Goal: Task Accomplishment & Management: Complete application form

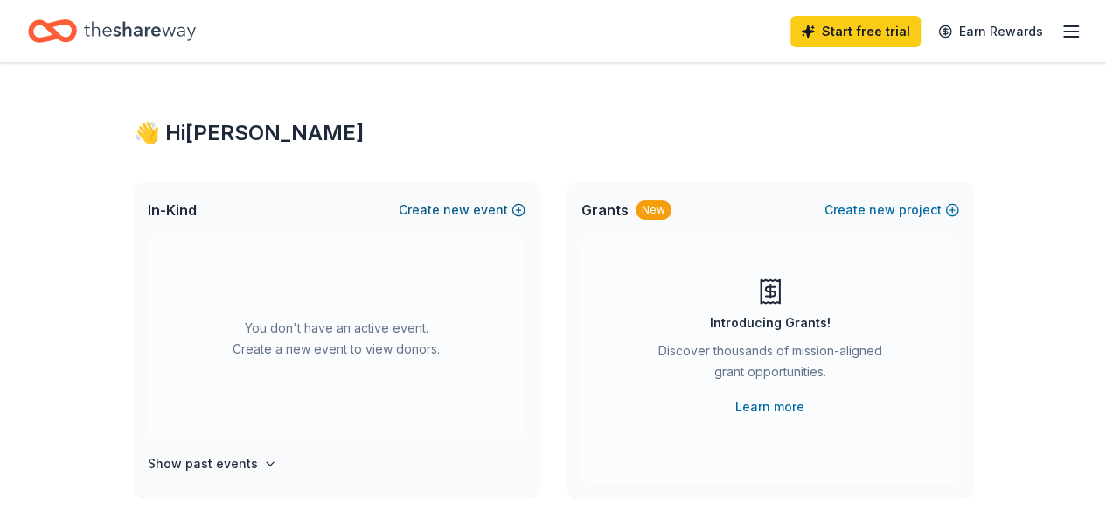
click at [470, 211] on span "new" at bounding box center [456, 209] width 26 height 21
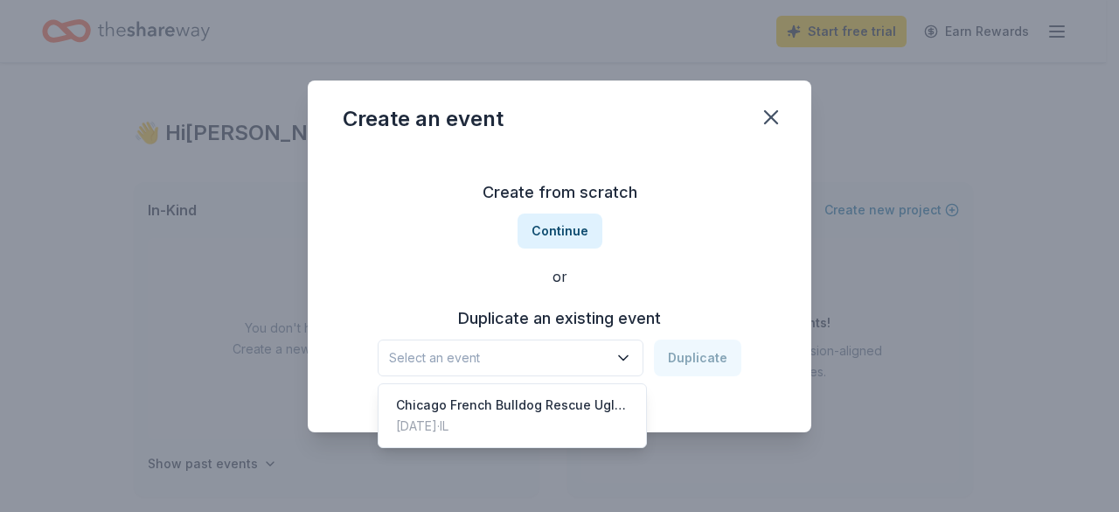
click at [623, 360] on icon "button" at bounding box center [623, 357] width 17 height 17
click at [559, 229] on div "Create from scratch Continue or Duplicate an existing event Select an event Dup…" at bounding box center [560, 277] width 434 height 254
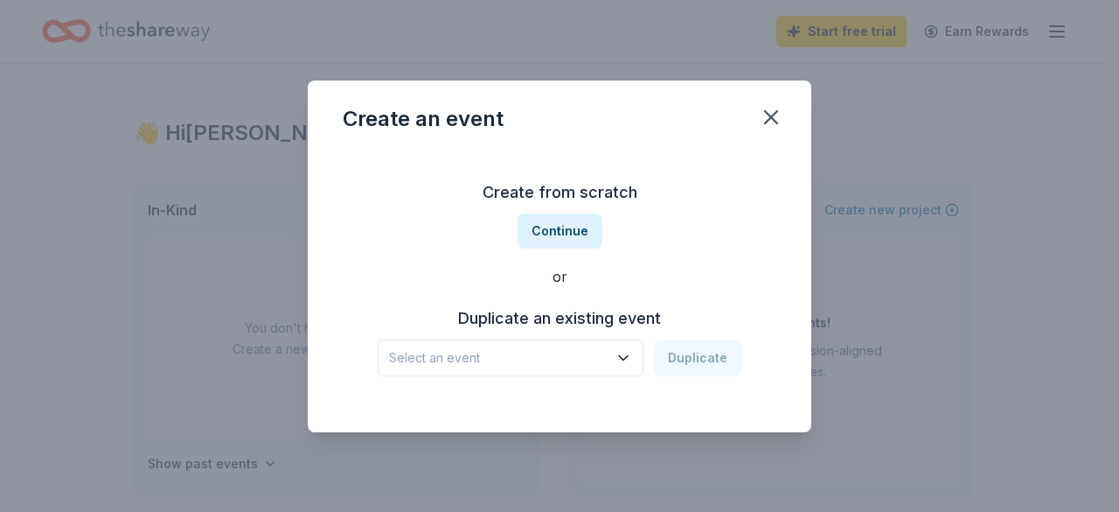
click at [559, 229] on button "Continue" at bounding box center [560, 230] width 85 height 35
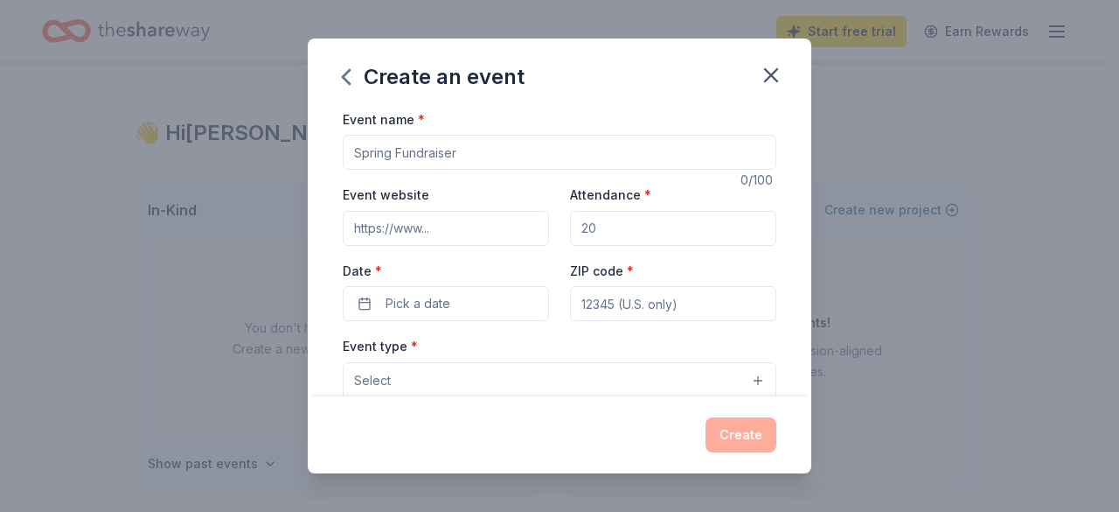
click at [477, 162] on input "Event name *" at bounding box center [560, 152] width 434 height 35
type input "W"
type input "w"
type input "Vhicago French Bulldog Rescue Ugly Sweater Fundraiser"
click at [635, 223] on input "Attendance *" at bounding box center [673, 228] width 206 height 35
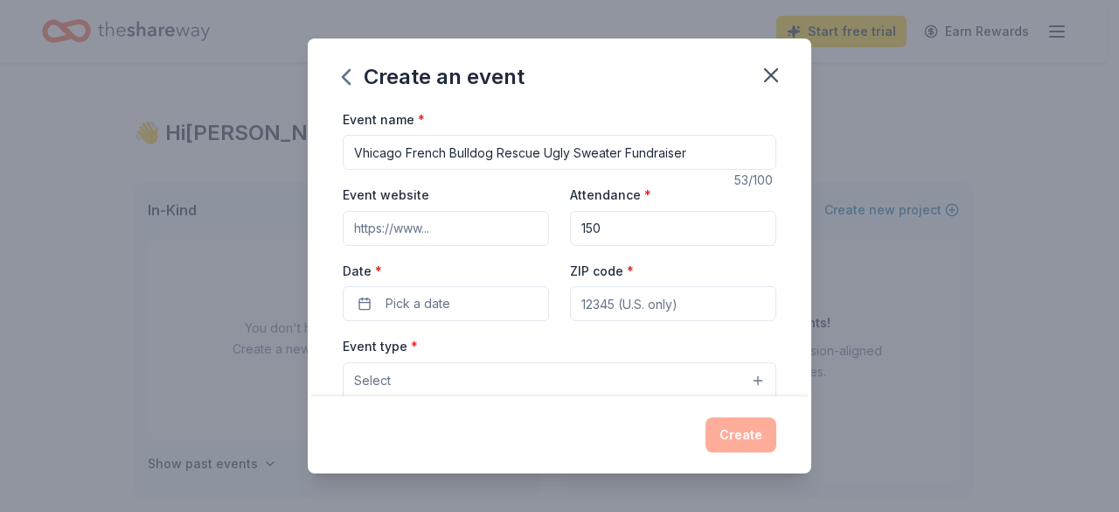
type input "150"
click at [483, 229] on input "Event website" at bounding box center [446, 228] width 206 height 35
type input "frenchieporvous.org"
click at [656, 300] on input "ZIP code *" at bounding box center [673, 303] width 206 height 35
type input "60657"
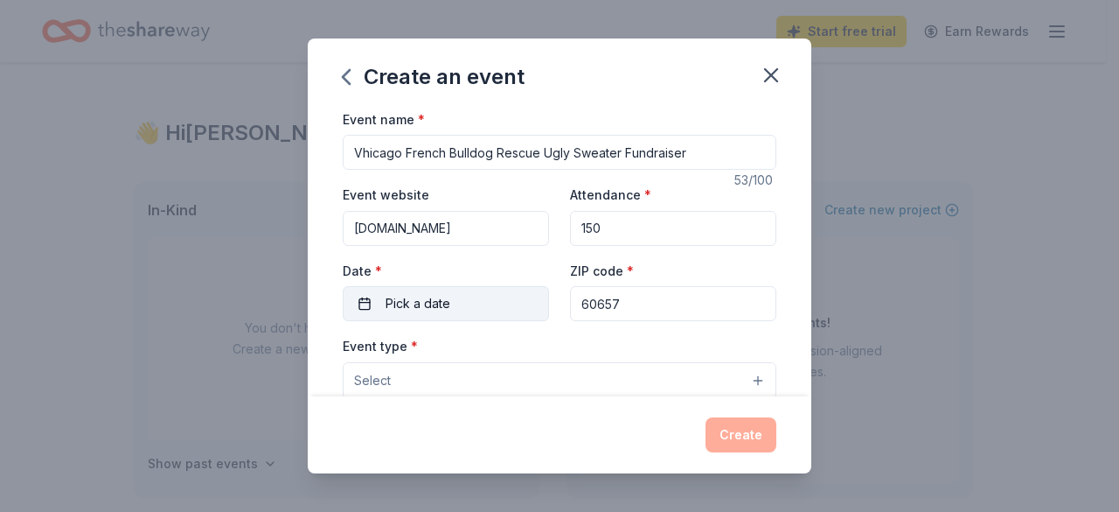
click at [449, 302] on button "Pick a date" at bounding box center [446, 303] width 206 height 35
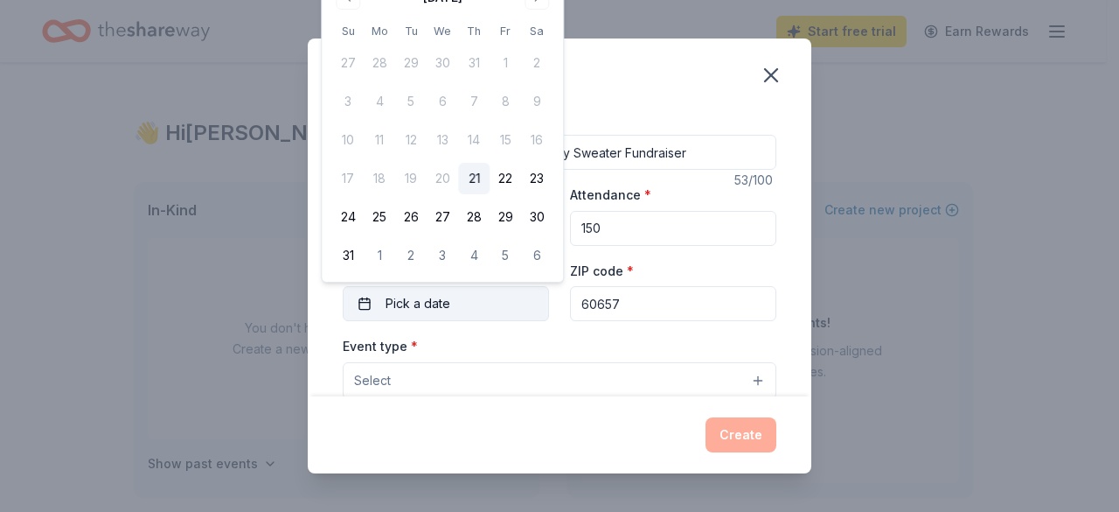
click at [448, 317] on button "Pick a date" at bounding box center [446, 303] width 206 height 35
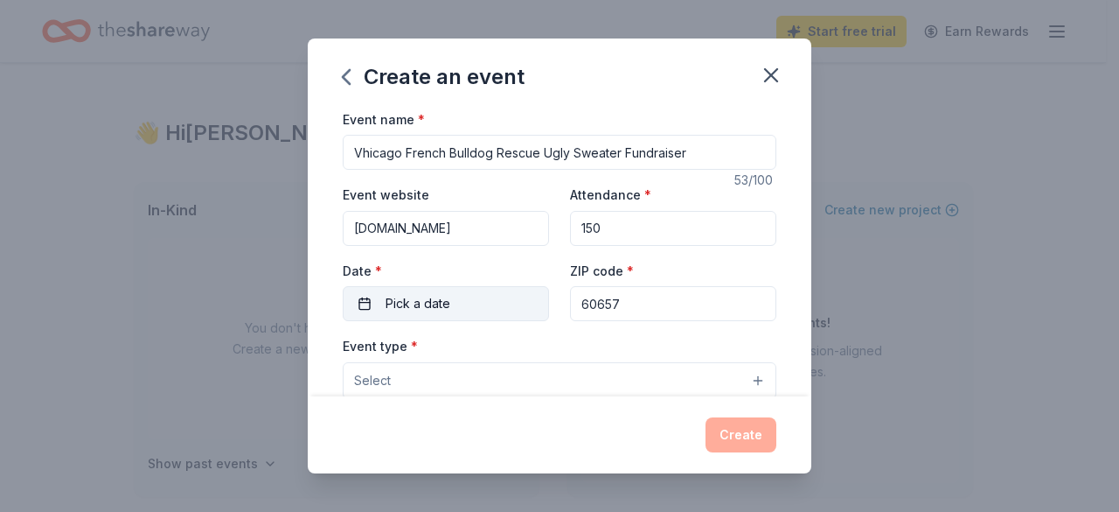
click at [408, 310] on span "Pick a date" at bounding box center [418, 303] width 65 height 21
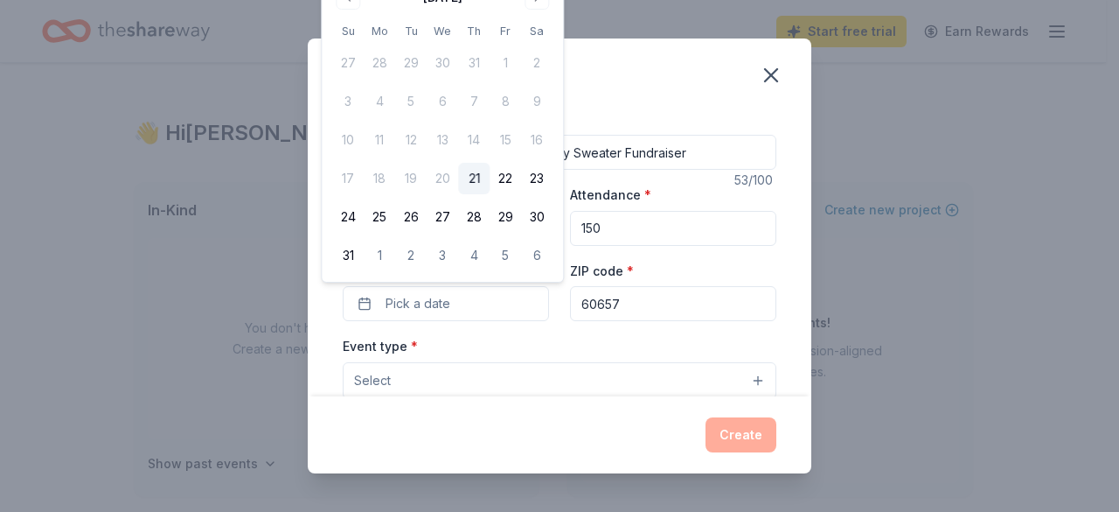
click at [437, 349] on div "Event type * Select" at bounding box center [560, 367] width 434 height 64
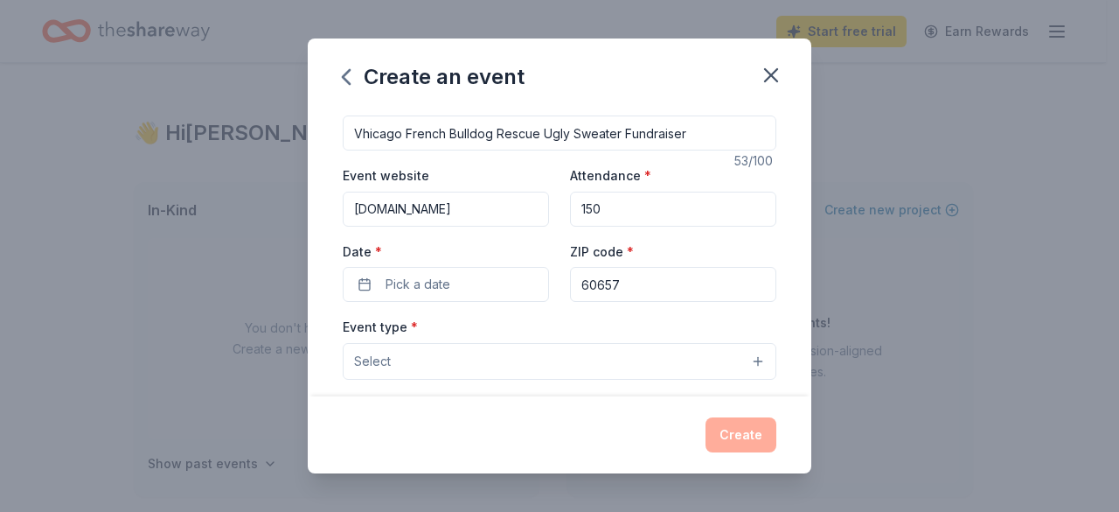
scroll to position [35, 0]
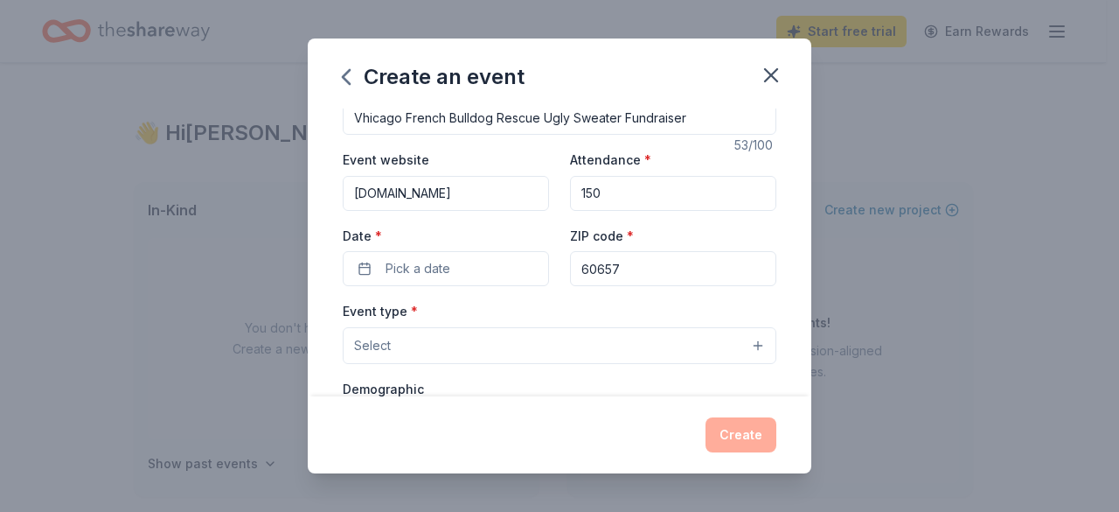
click at [750, 347] on button "Select" at bounding box center [560, 345] width 434 height 37
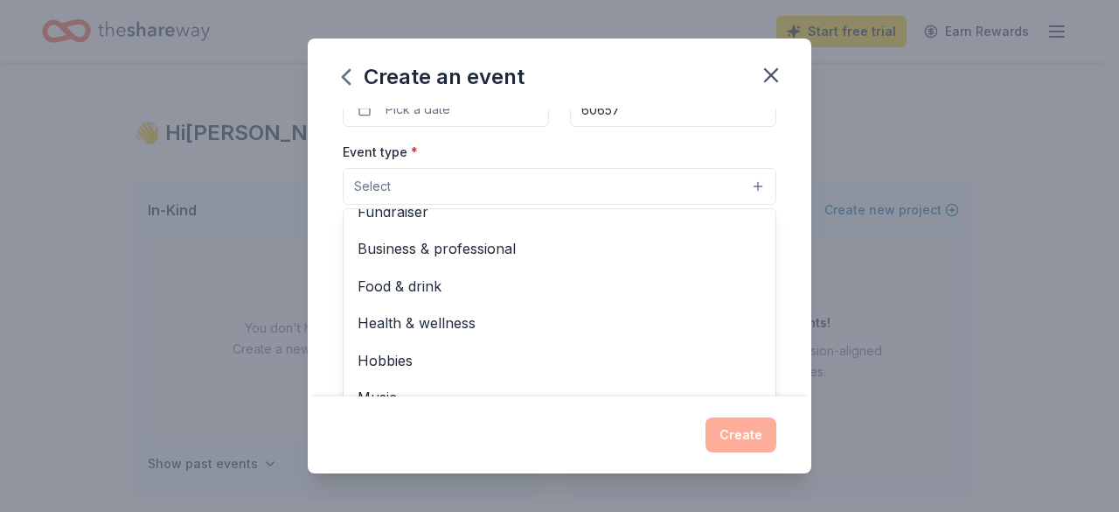
scroll to position [0, 0]
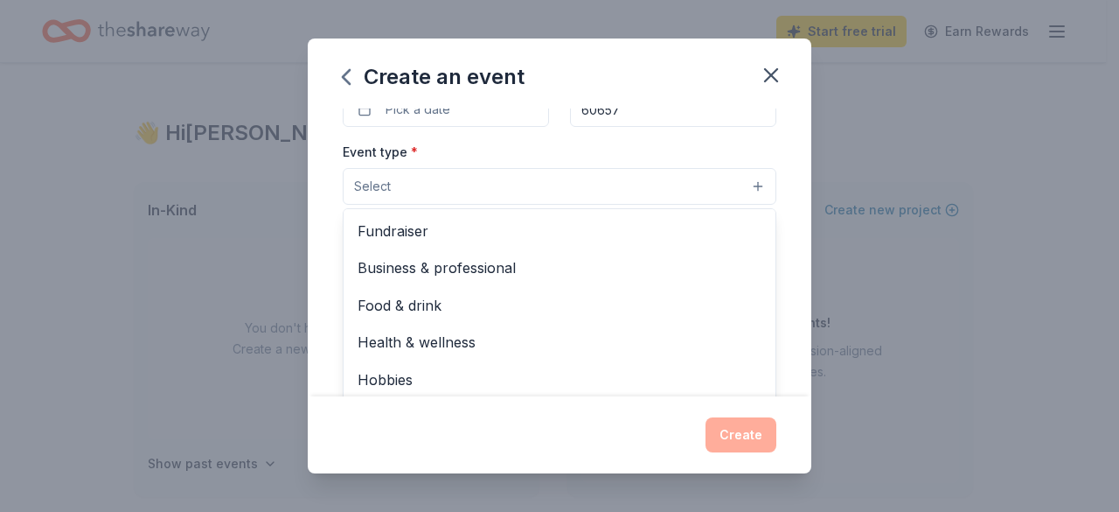
click at [403, 223] on span "Fundraiser" at bounding box center [560, 230] width 404 height 23
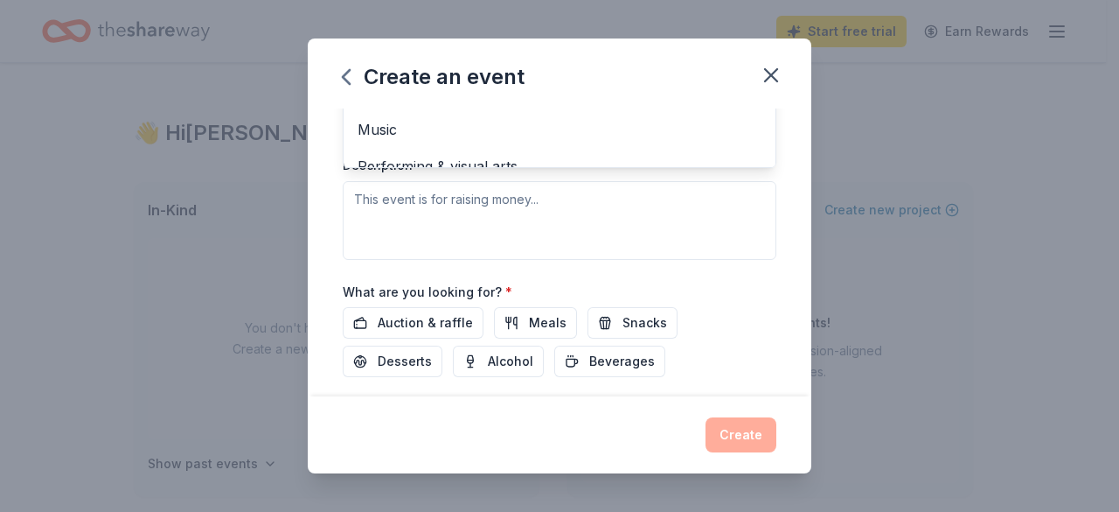
scroll to position [447, 0]
click at [426, 323] on div "Event name * Vhicago French Bulldog Rescue Ugly Sweater Fundraiser 53 /100 Even…" at bounding box center [560, 67] width 434 height 810
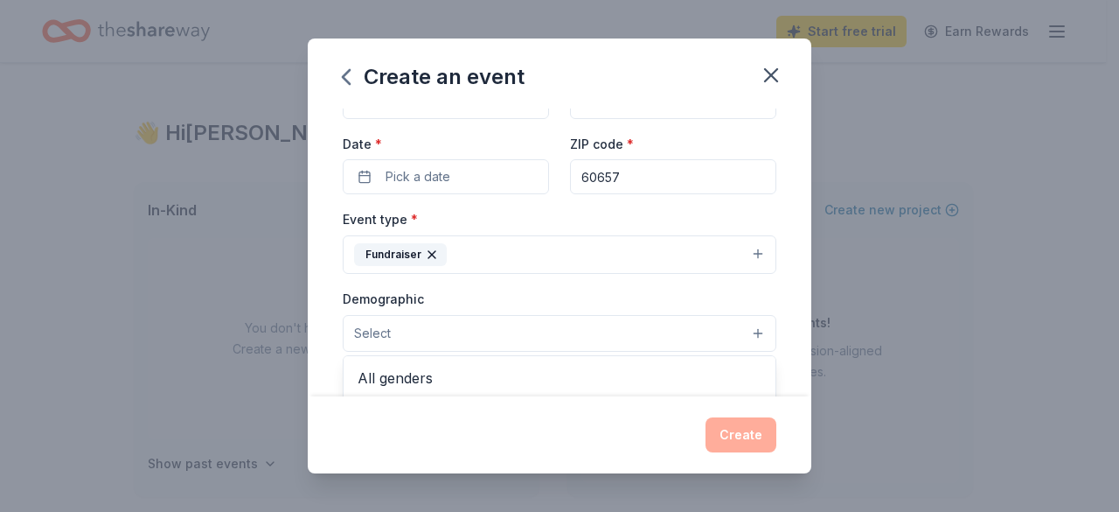
drag, startPoint x: 426, startPoint y: 323, endPoint x: 425, endPoint y: 180, distance: 142.5
click at [425, 180] on div "Event name * Vhicago French Bulldog Rescue Ugly Sweater Fundraiser 53 /100 Even…" at bounding box center [560, 387] width 434 height 810
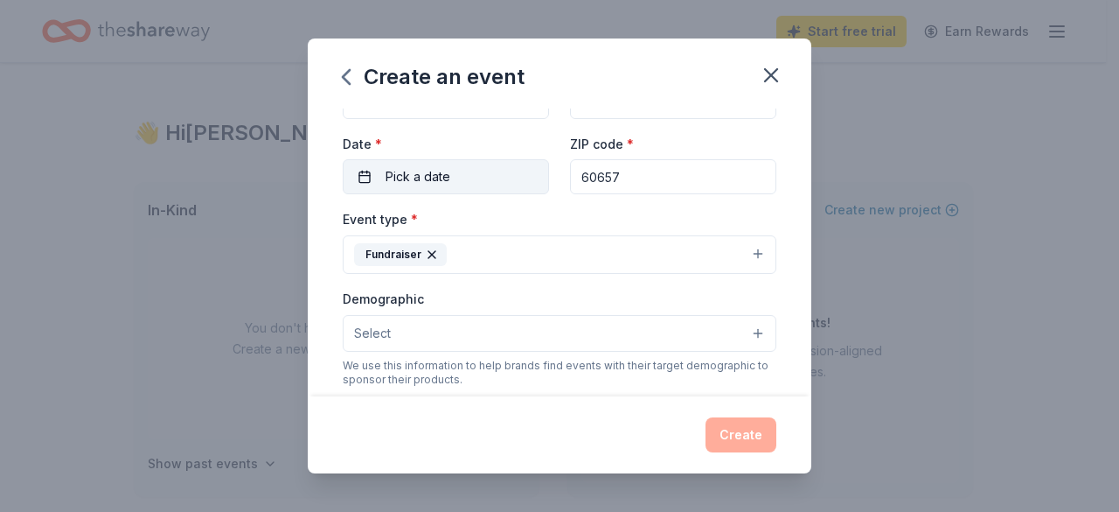
click at [425, 184] on span "Pick a date" at bounding box center [418, 176] width 65 height 21
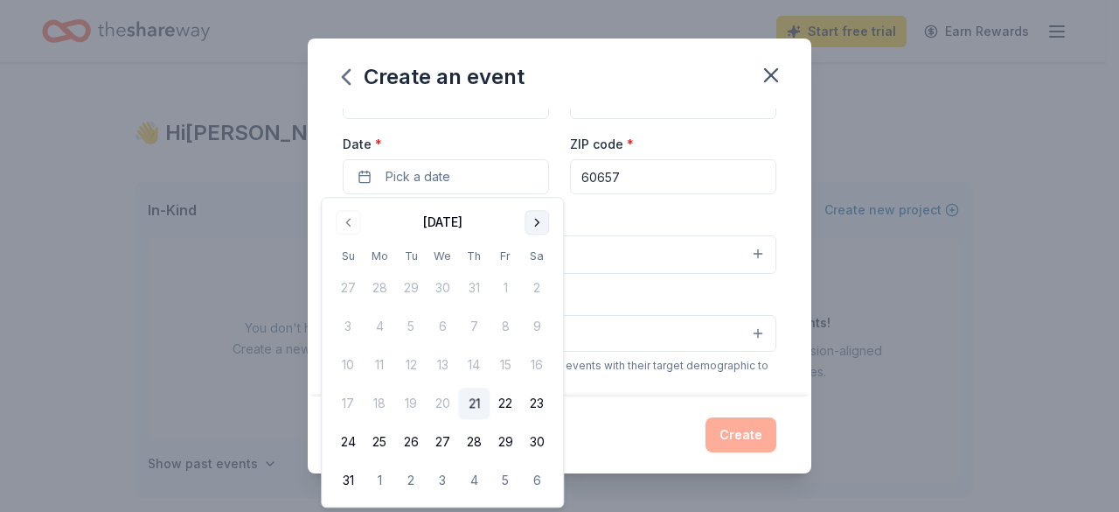
click at [532, 225] on button "Go to next month" at bounding box center [537, 222] width 24 height 24
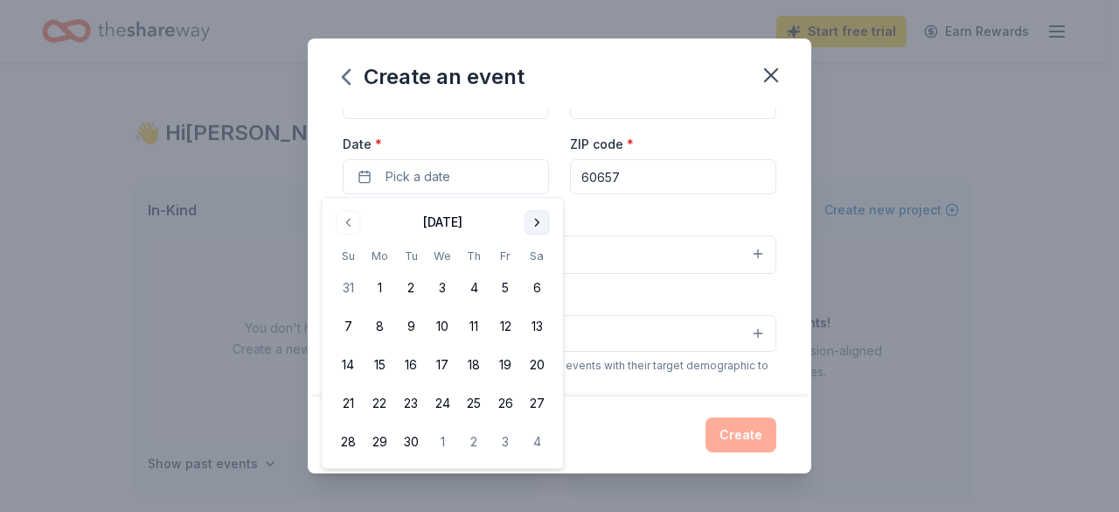
click at [532, 223] on button "Go to next month" at bounding box center [537, 222] width 24 height 24
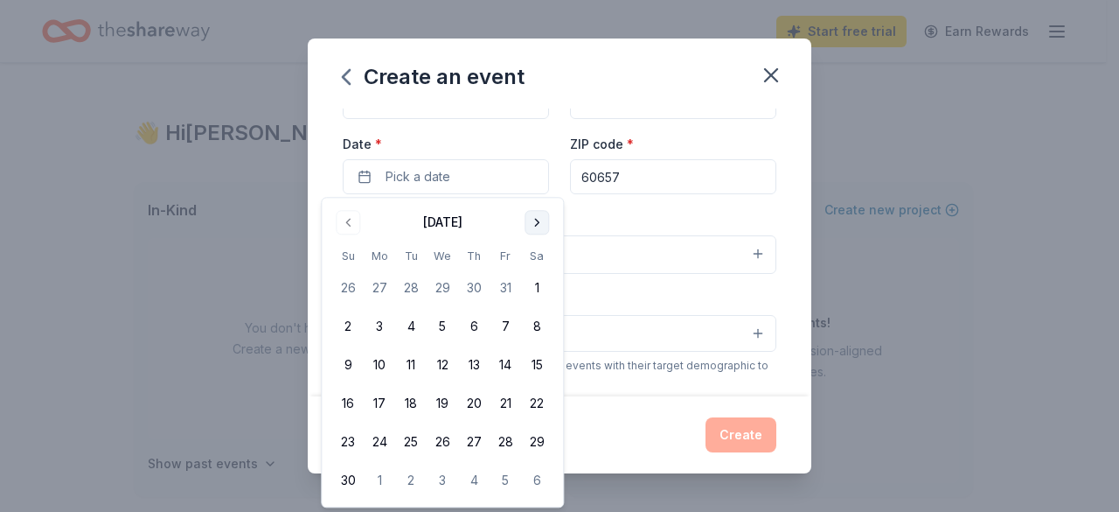
click at [532, 223] on button "Go to next month" at bounding box center [537, 222] width 24 height 24
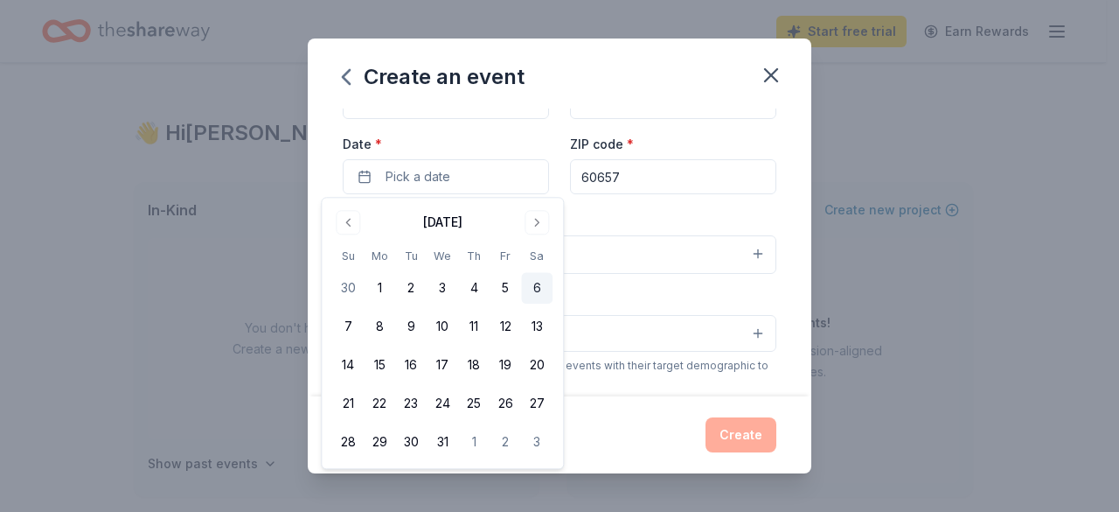
click at [533, 291] on button "6" at bounding box center [536, 288] width 31 height 31
click at [616, 435] on div "Create" at bounding box center [560, 434] width 434 height 35
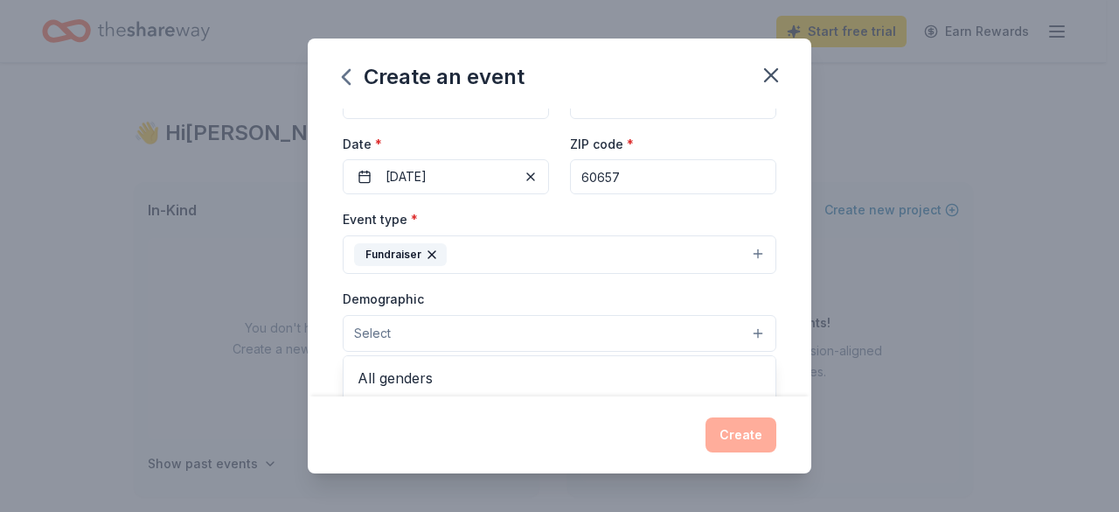
click at [748, 328] on button "Select" at bounding box center [560, 333] width 434 height 37
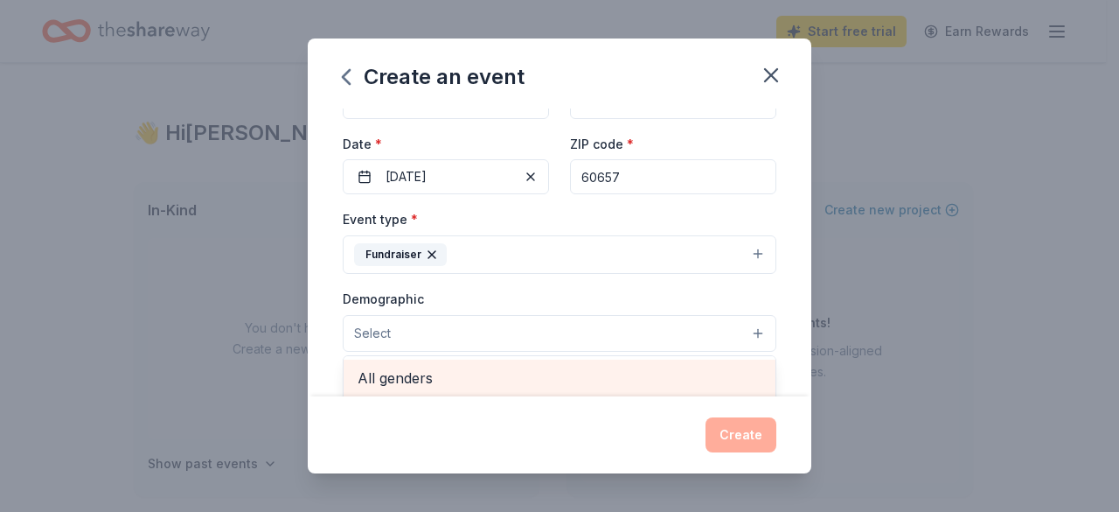
click at [638, 377] on span "All genders" at bounding box center [560, 377] width 404 height 23
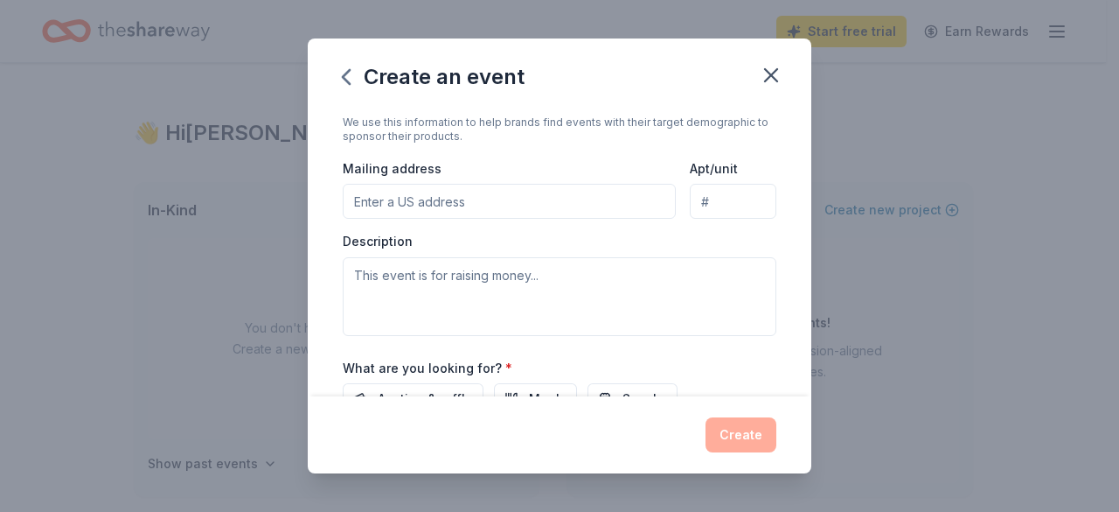
scroll to position [379, 0]
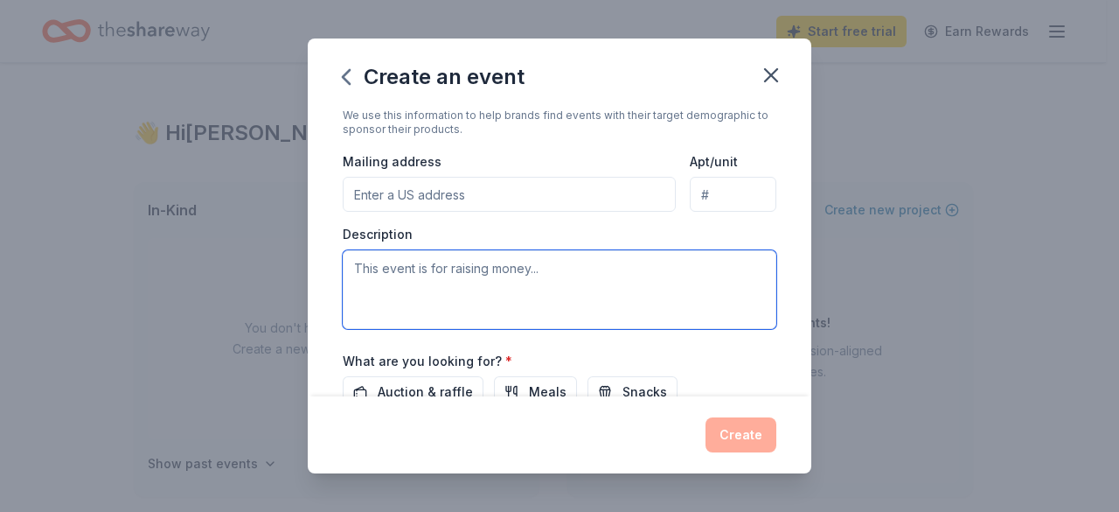
click at [612, 266] on textarea at bounding box center [560, 289] width 434 height 79
click at [345, 282] on textarea at bounding box center [560, 289] width 434 height 79
paste textarea "We’re currently planning one of our most festive and fun-filled fundraisers of …"
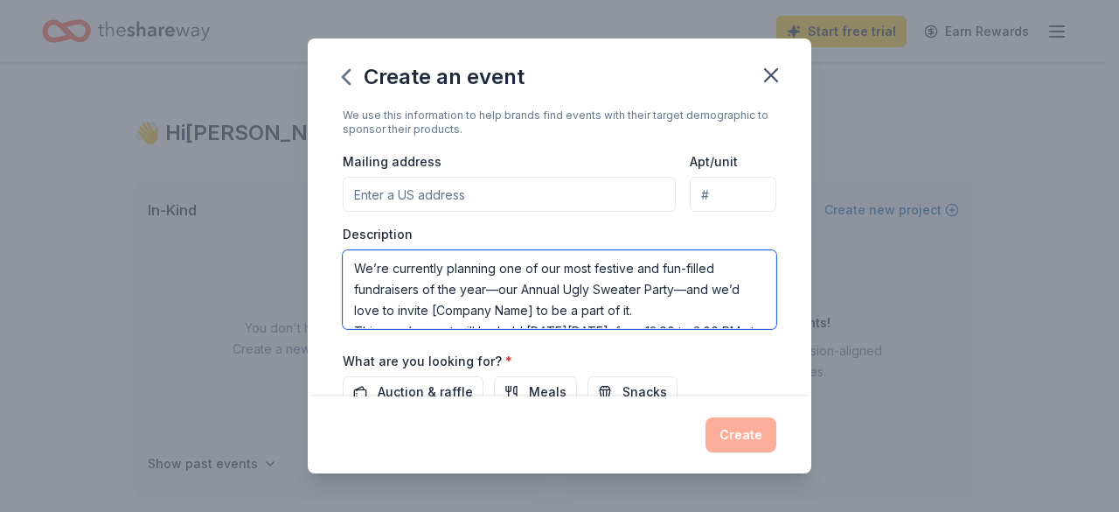
scroll to position [136, 0]
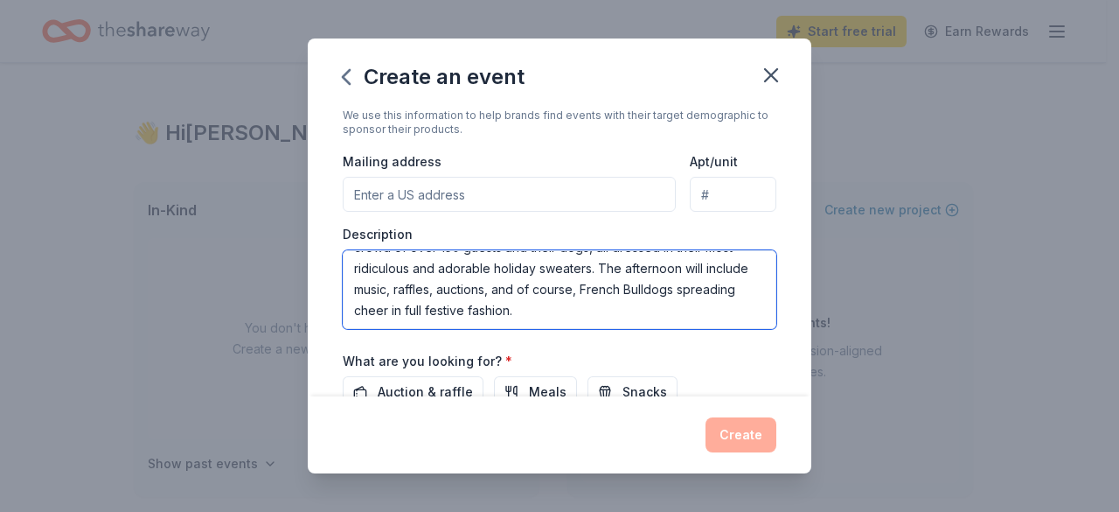
paste textarea "We’re currently looking for raffle and auction donations"
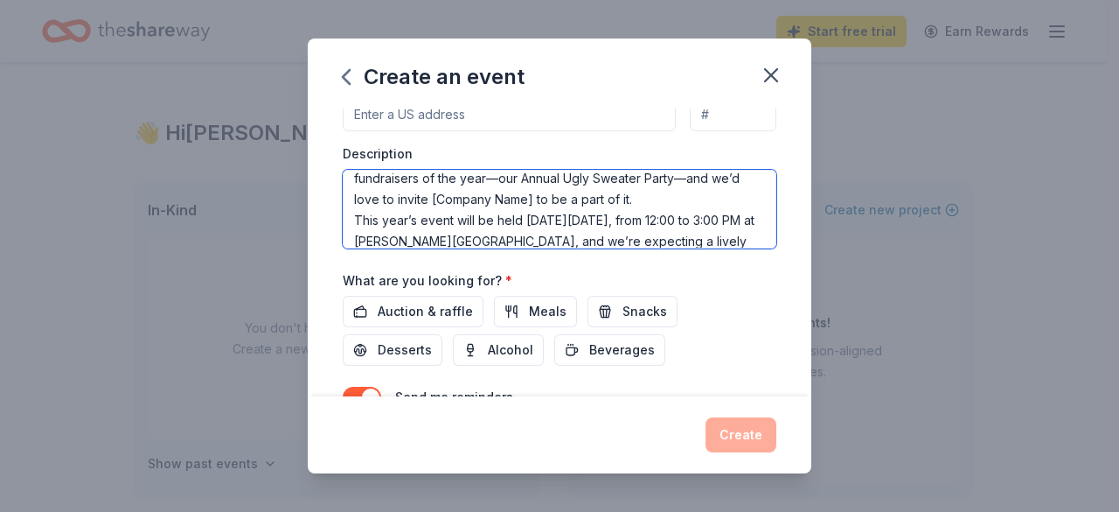
scroll to position [10, 0]
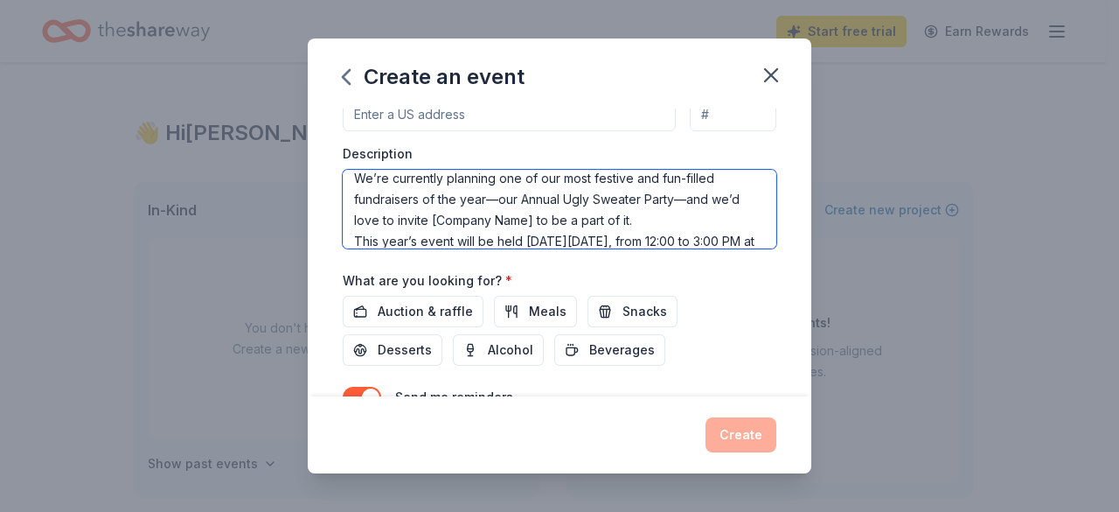
click at [560, 214] on textarea "We’re currently planning one of our most festive and fun-filled fundraisers of …" at bounding box center [560, 209] width 434 height 79
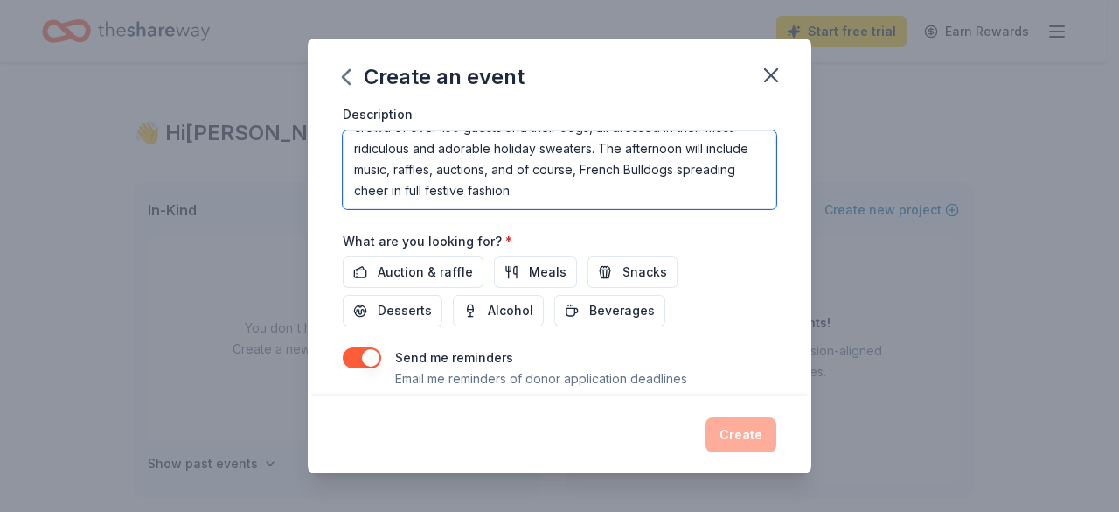
scroll to position [519, 0]
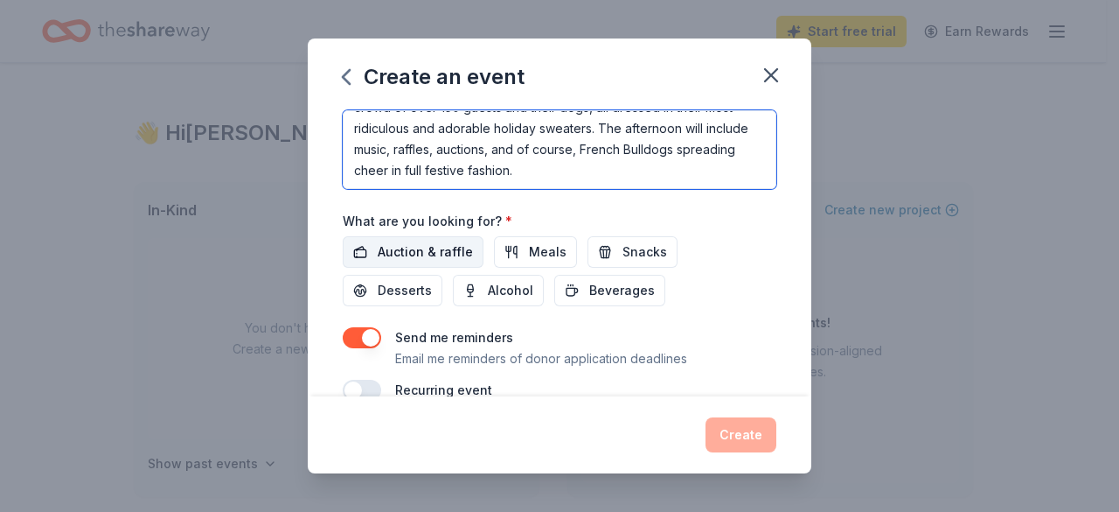
type textarea "We’re currently planning one of our most festive and fun-filled fundraisers of …"
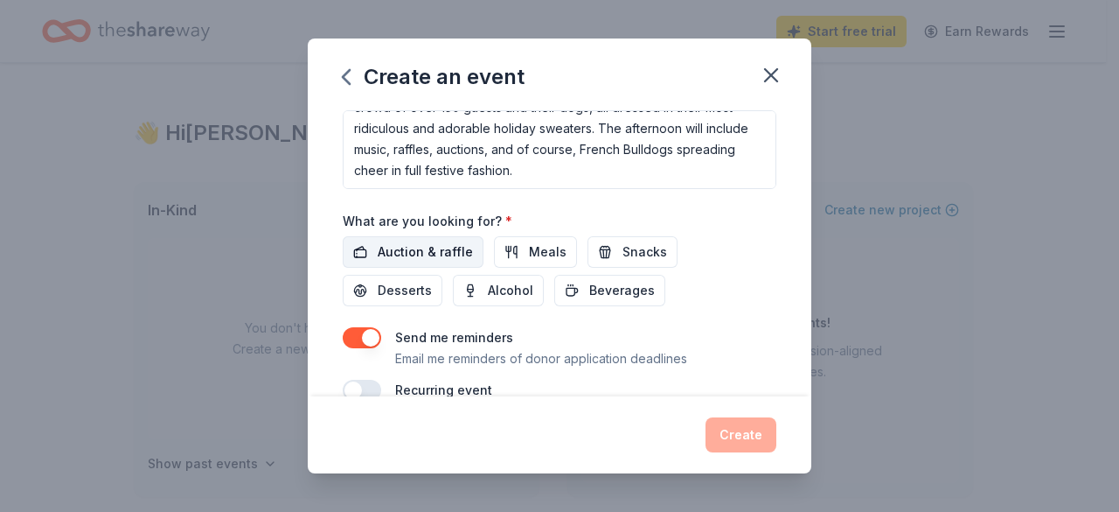
click at [430, 245] on span "Auction & raffle" at bounding box center [425, 251] width 95 height 21
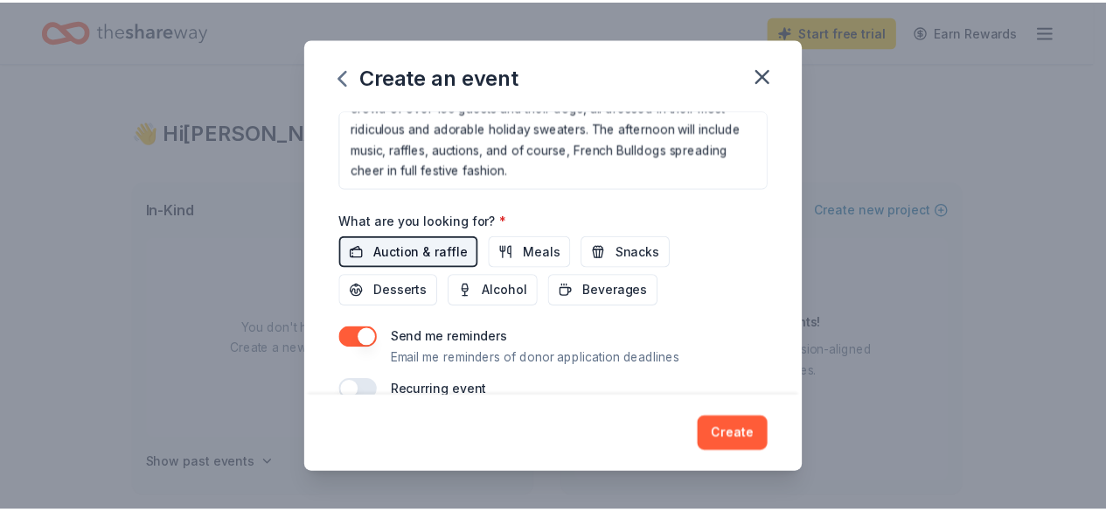
scroll to position [546, 0]
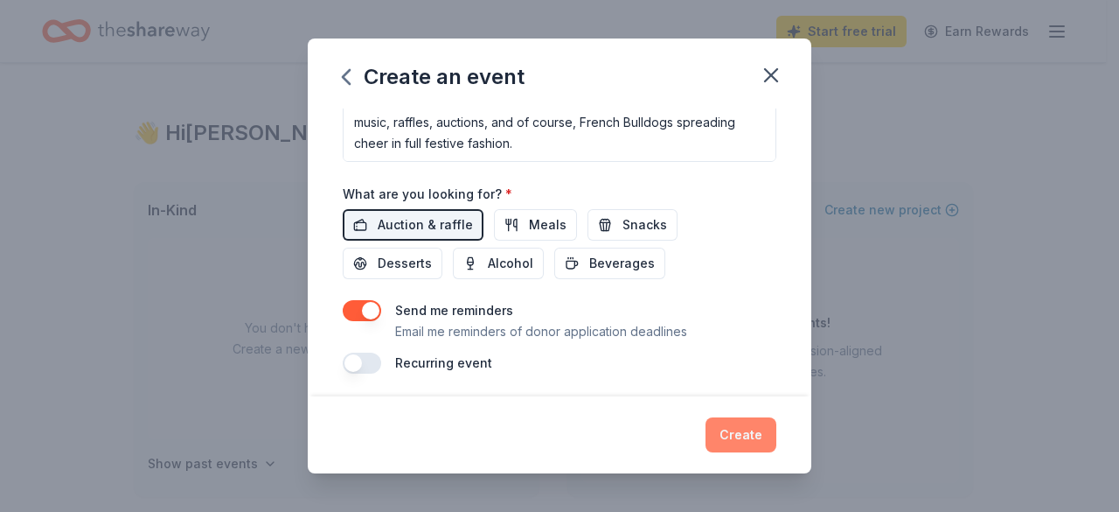
click at [757, 434] on button "Create" at bounding box center [741, 434] width 71 height 35
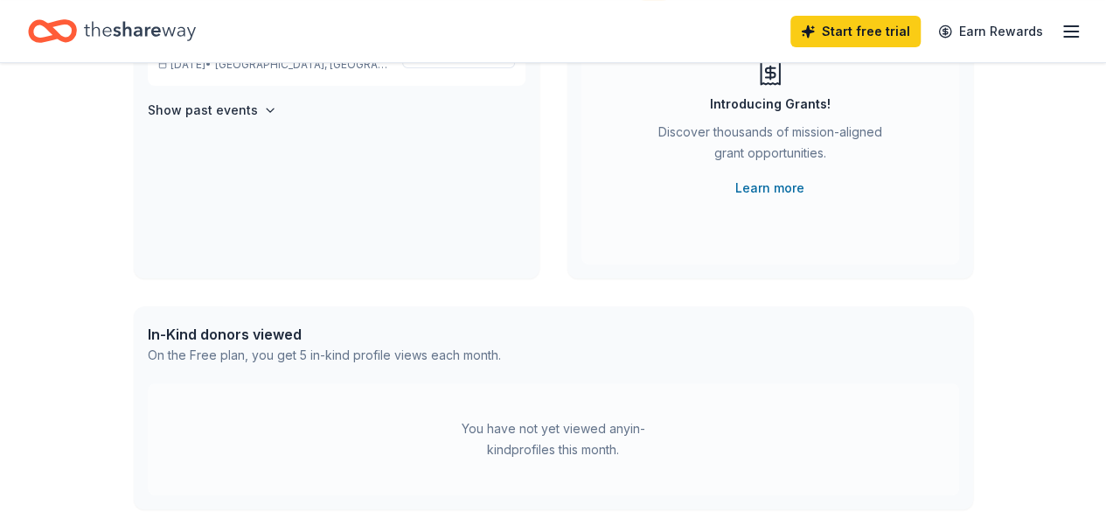
scroll to position [266, 0]
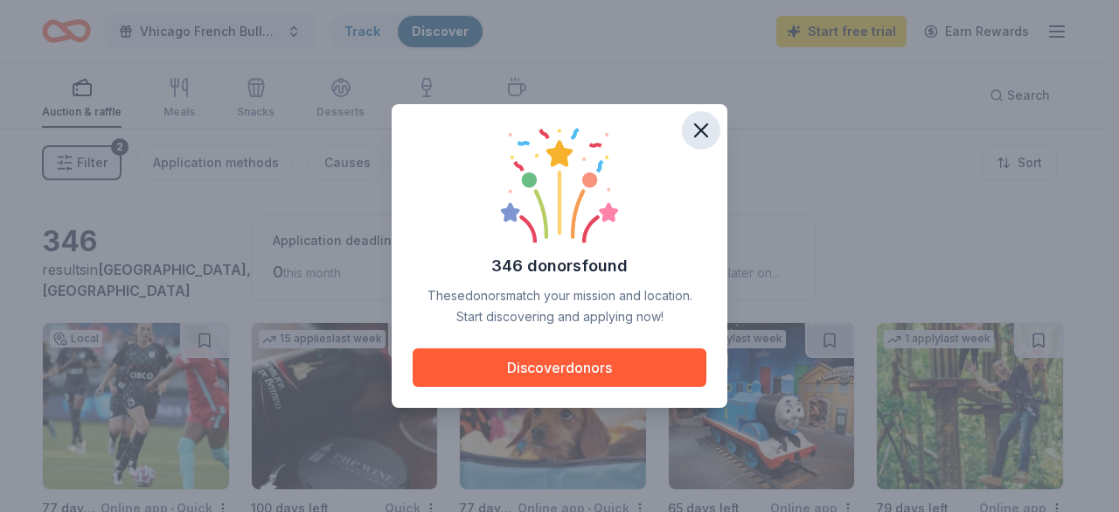
click at [694, 137] on icon "button" at bounding box center [701, 130] width 24 height 24
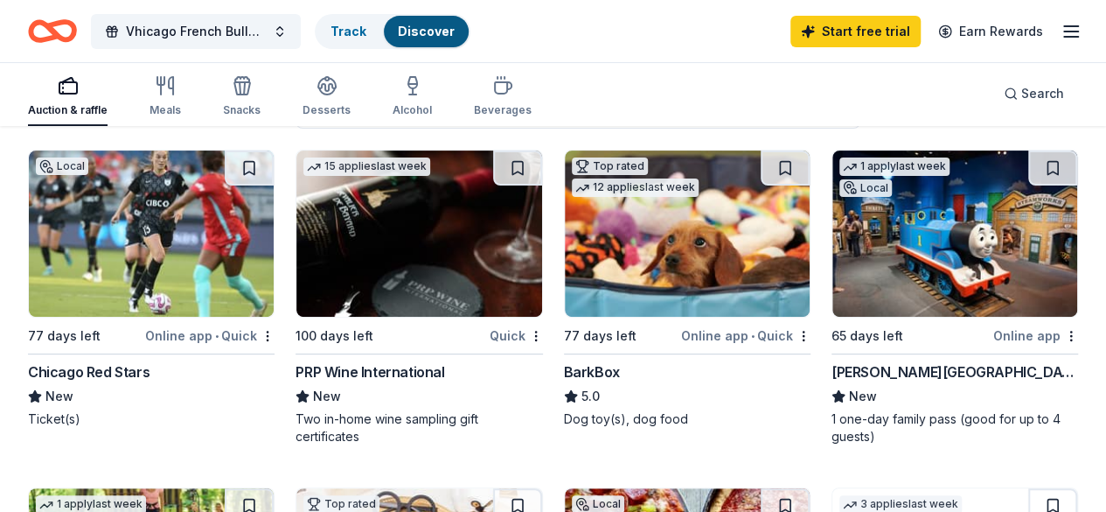
scroll to position [175, 0]
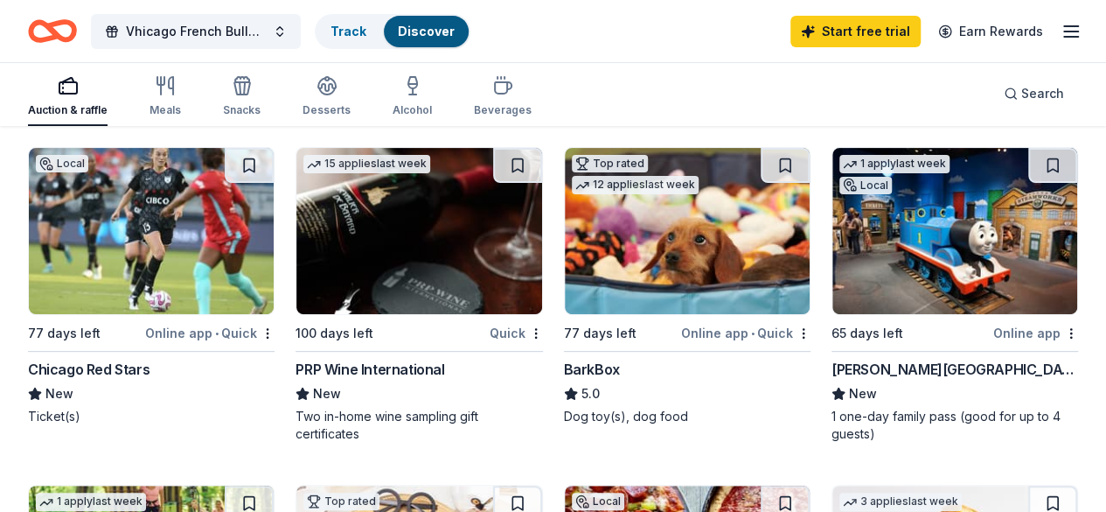
click at [993, 324] on div "Online app" at bounding box center [1035, 333] width 85 height 22
click at [227, 33] on span "Vhicago French Bulldog Rescue Ugly Sweater Fundraiser" at bounding box center [196, 31] width 140 height 21
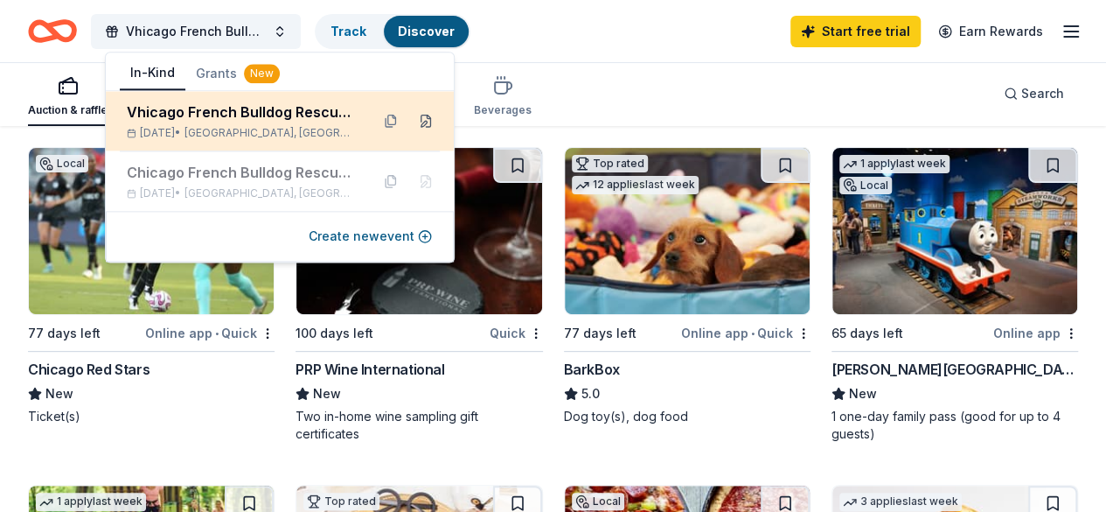
click at [436, 132] on button at bounding box center [426, 121] width 28 height 28
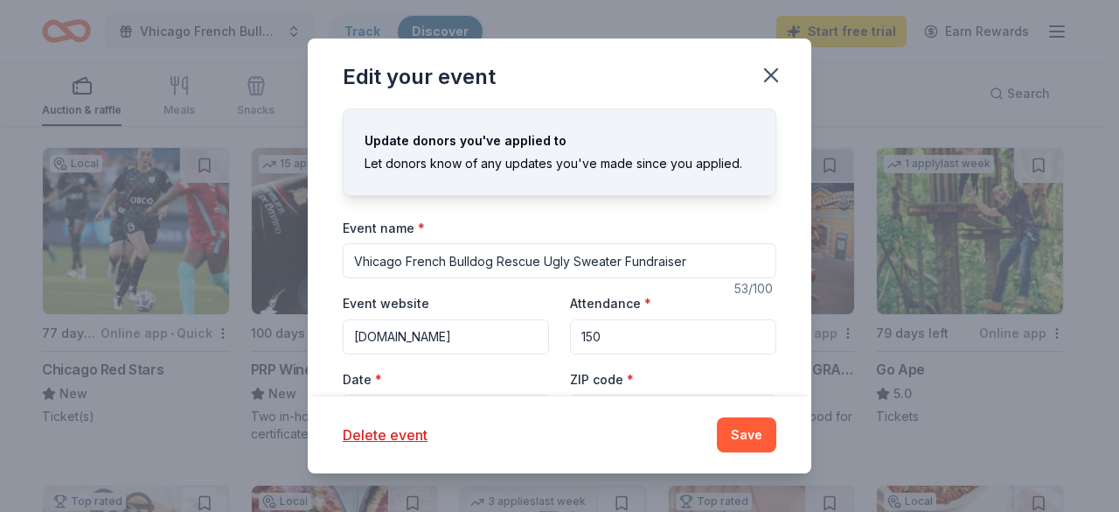
click at [360, 256] on input "Vhicago French Bulldog Rescue Ugly Sweater Fundraiser" at bounding box center [560, 260] width 434 height 35
type input "Chicago French Bulldog Rescue Ugly Sweater Fundraiser"
click at [770, 429] on button "Save" at bounding box center [746, 434] width 59 height 35
click at [740, 429] on div "Delete event Save" at bounding box center [560, 434] width 434 height 35
click at [739, 428] on div "Delete event Save" at bounding box center [560, 434] width 434 height 35
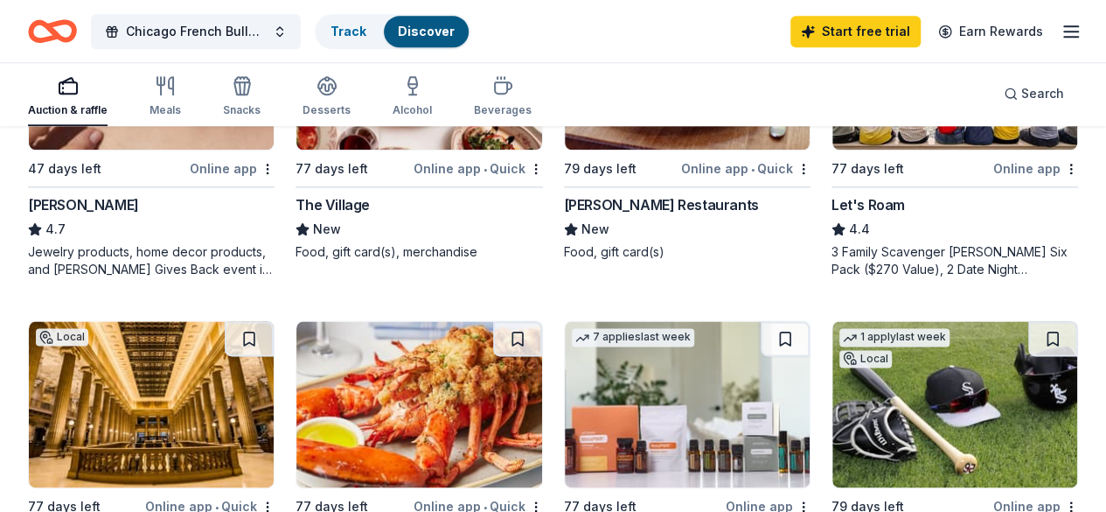
scroll to position [1014, 0]
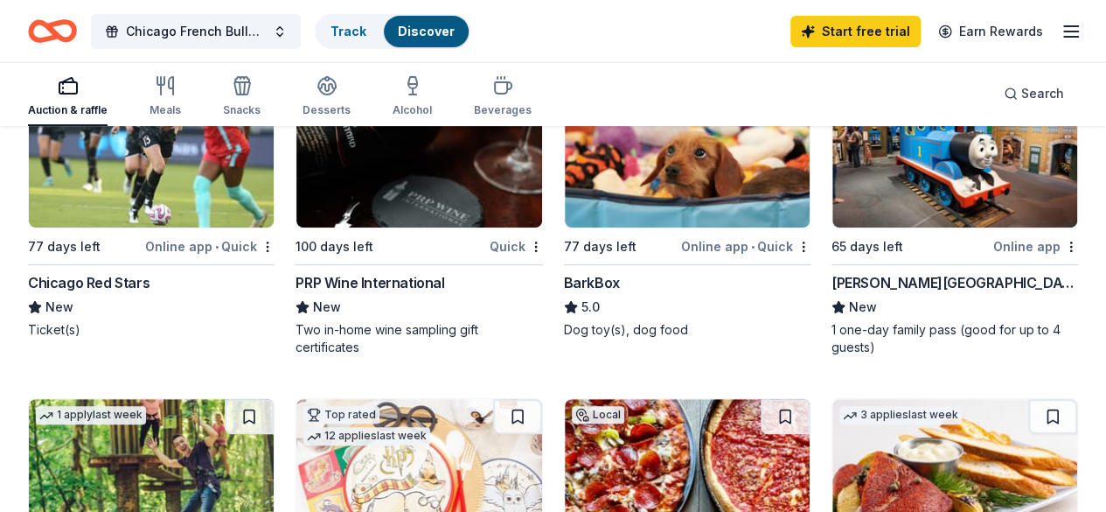
scroll to position [257, 0]
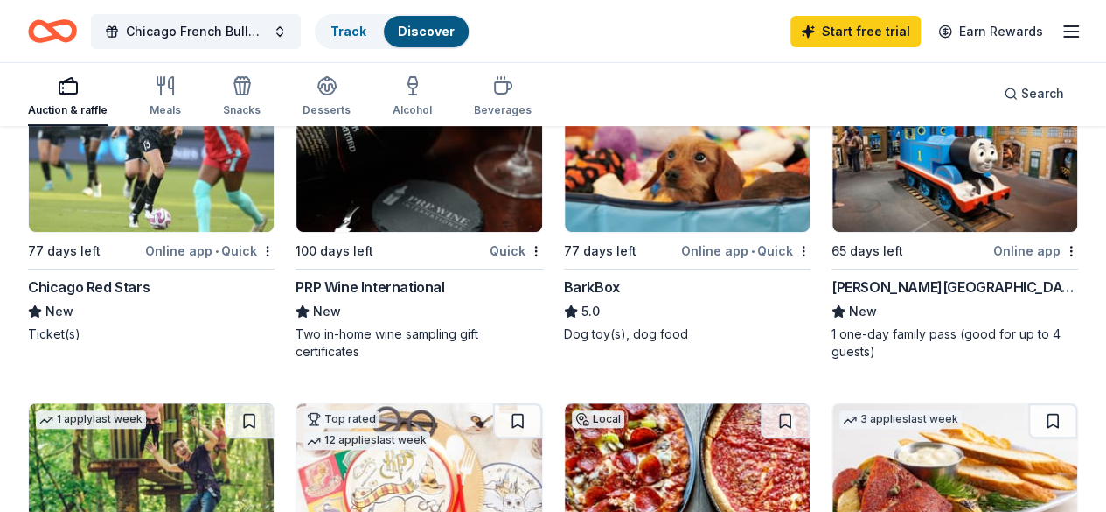
click at [832, 280] on div "Kohl Children's Museum" at bounding box center [955, 286] width 247 height 21
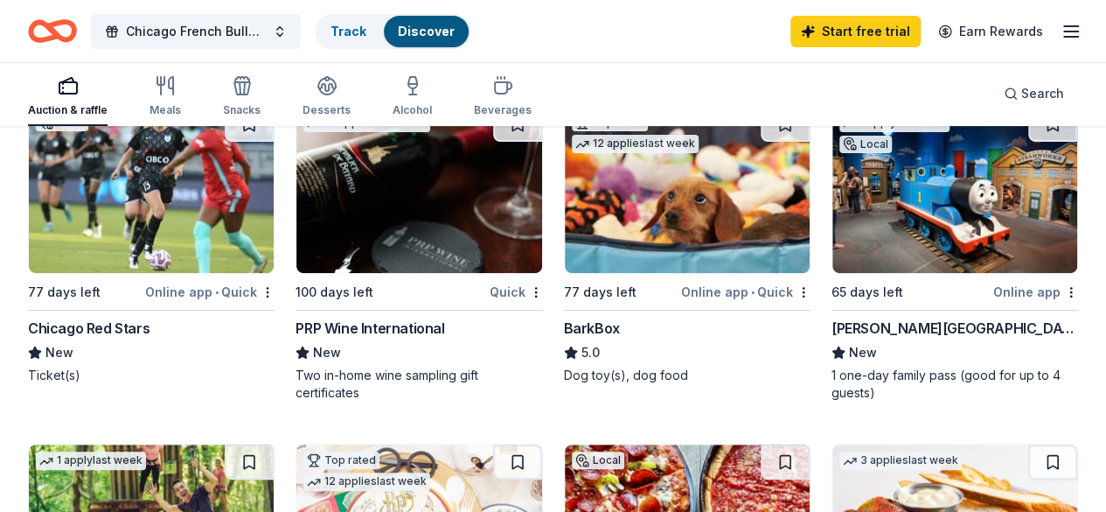
scroll to position [280, 0]
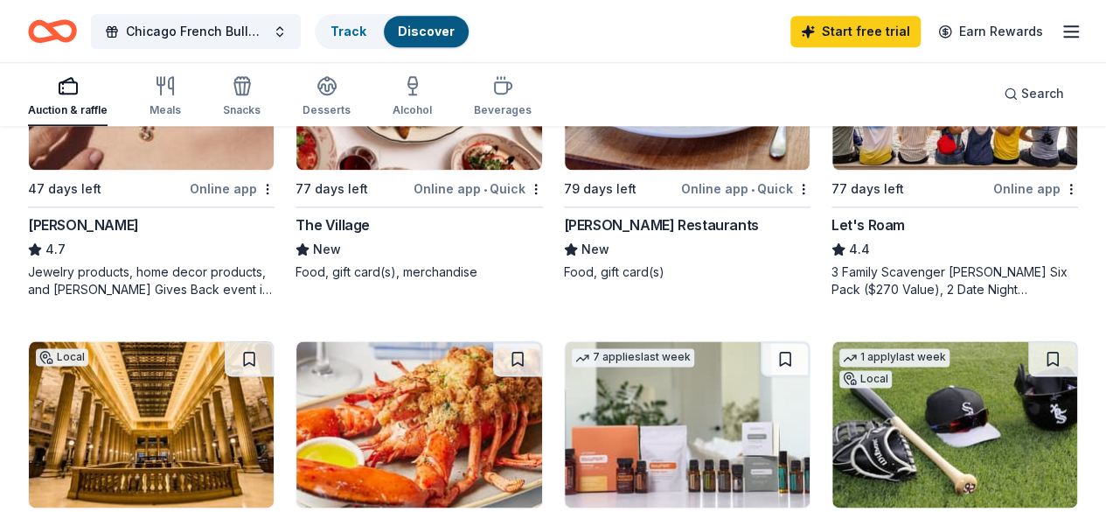
scroll to position [979, 0]
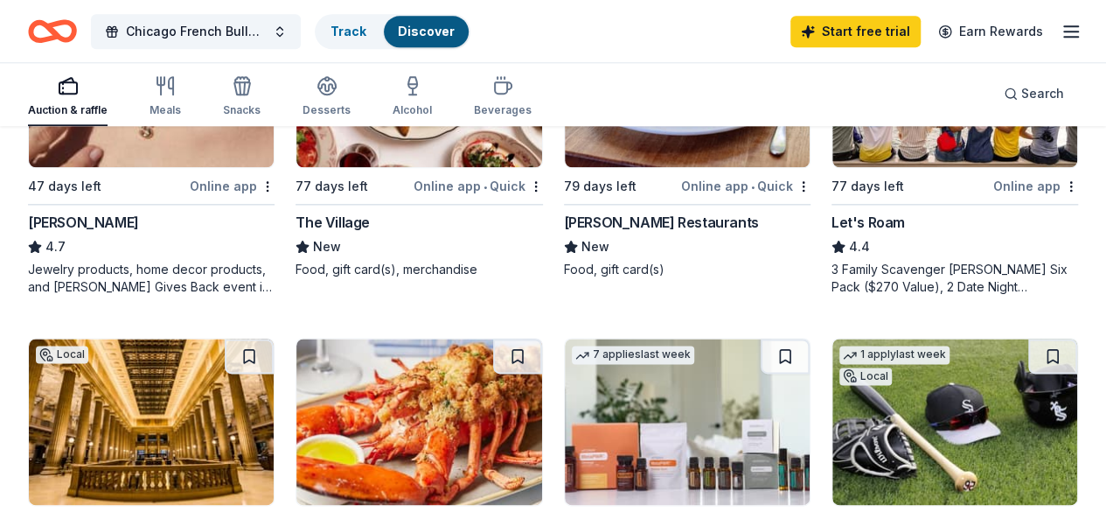
click at [832, 233] on div "Let's Roam" at bounding box center [868, 222] width 73 height 21
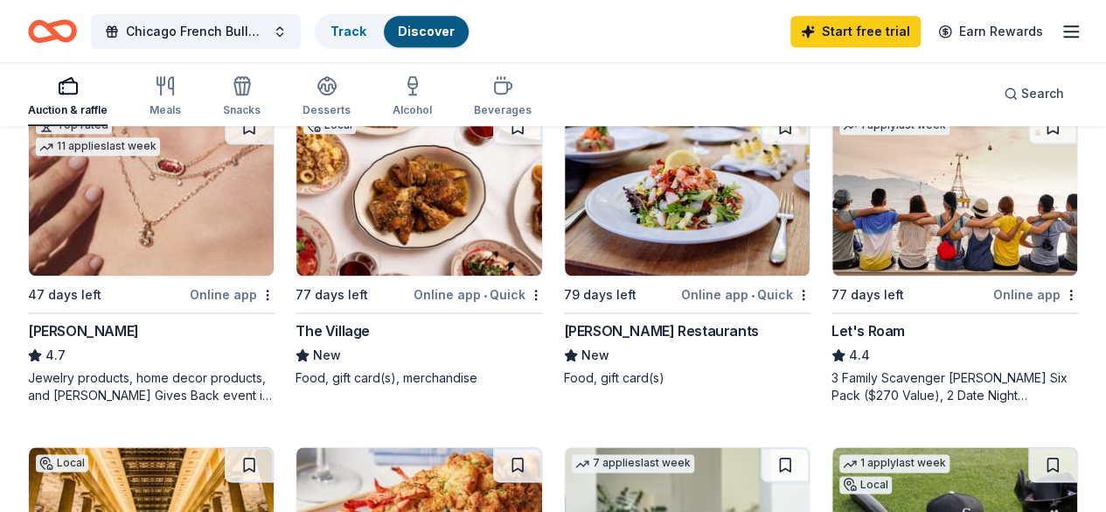
scroll to position [880, 0]
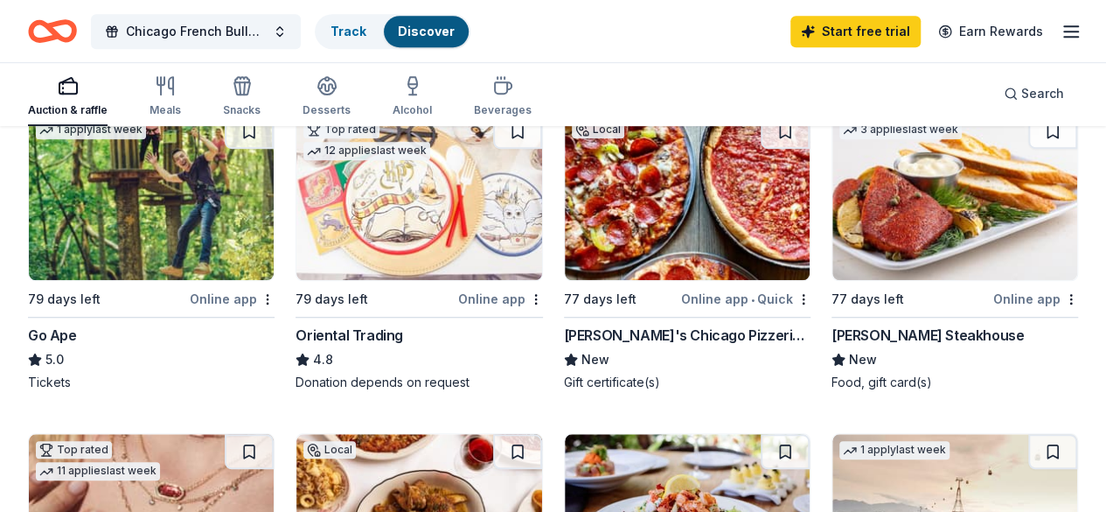
scroll to position [533, 0]
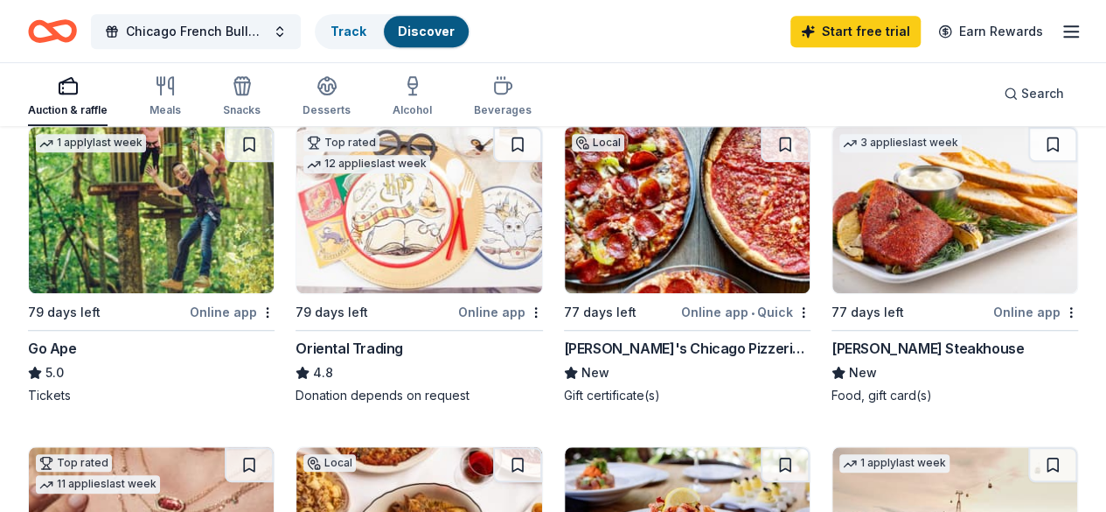
click at [832, 345] on div "[PERSON_NAME] Steakhouse" at bounding box center [928, 348] width 192 height 21
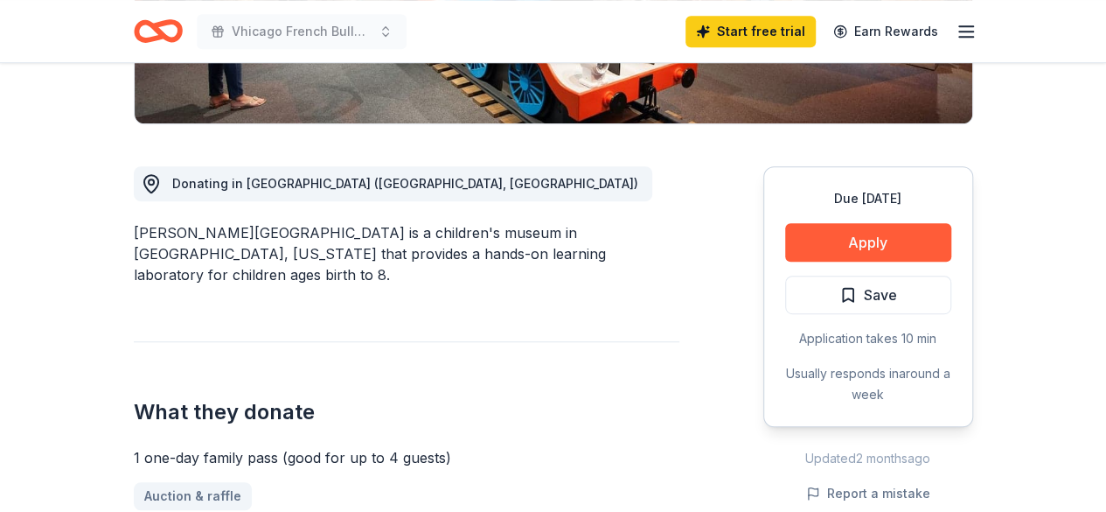
scroll to position [408, 0]
click at [879, 245] on button "Apply" at bounding box center [868, 242] width 166 height 38
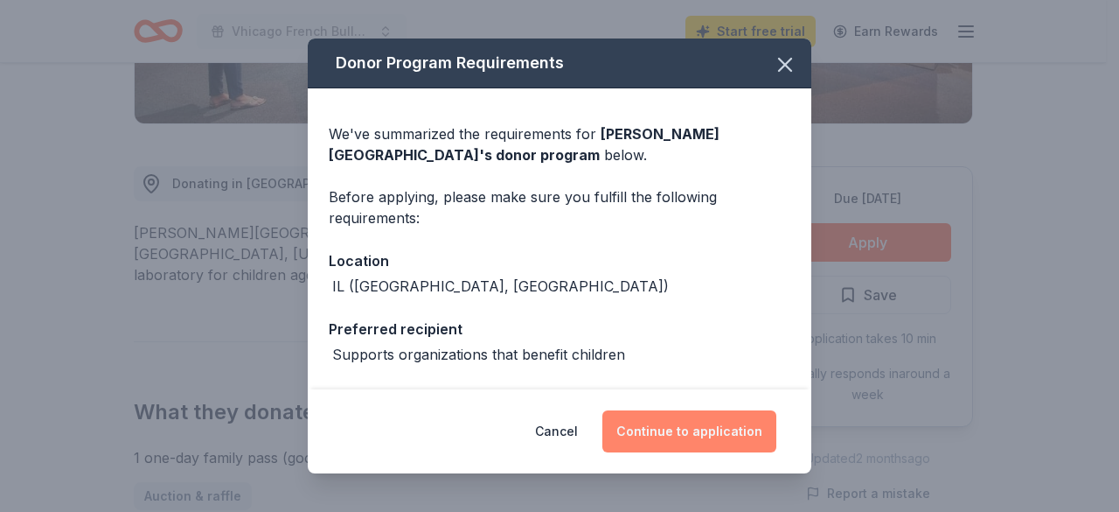
click at [667, 434] on button "Continue to application" at bounding box center [690, 431] width 174 height 42
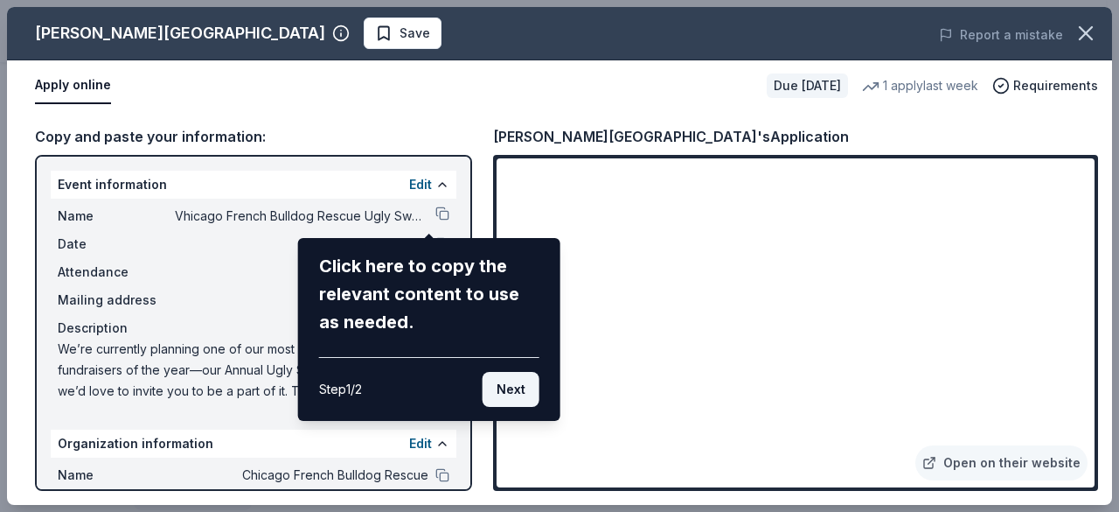
click at [505, 380] on button "Next" at bounding box center [511, 389] width 57 height 35
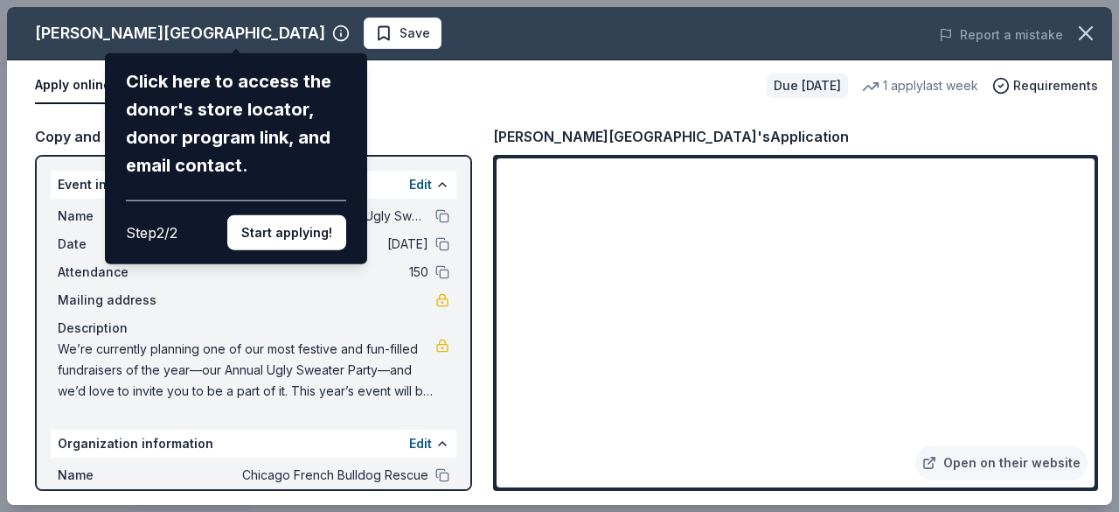
click at [407, 436] on div "Kohl Children's Museum Click here to access the donor's store locator, donor pr…" at bounding box center [559, 256] width 1105 height 498
click at [417, 444] on div "Kohl Children's Museum Click here to access the donor's store locator, donor pr…" at bounding box center [559, 256] width 1105 height 498
click at [276, 232] on button "Start applying!" at bounding box center [286, 232] width 119 height 35
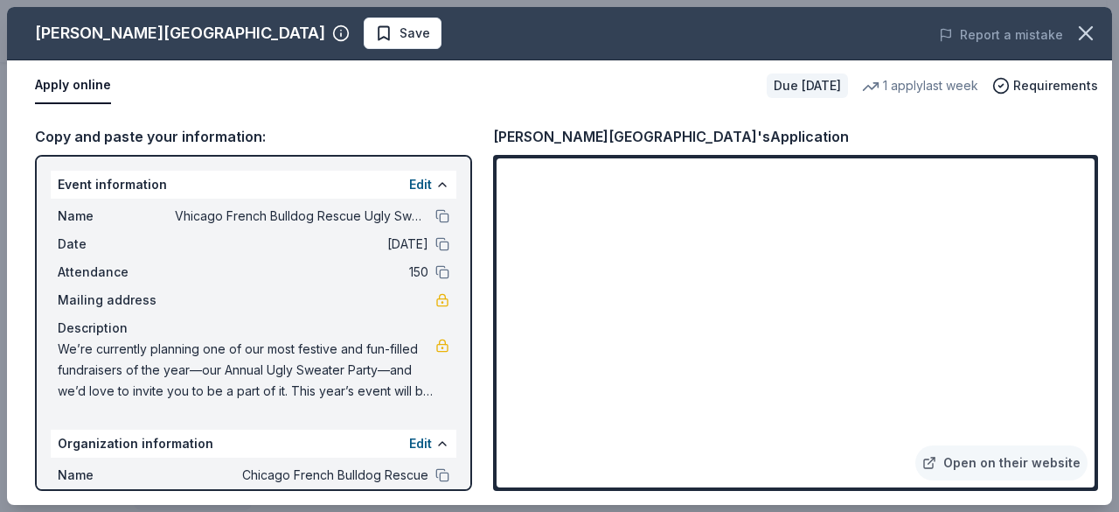
click at [405, 184] on div "Kohl Children's Museum Save Report a mistake Apply online Due in 65 days 1 appl…" at bounding box center [559, 256] width 1105 height 498
click at [396, 185] on div "Kohl Children's Museum Save Report a mistake Apply online Due in 65 days 1 appl…" at bounding box center [559, 256] width 1105 height 498
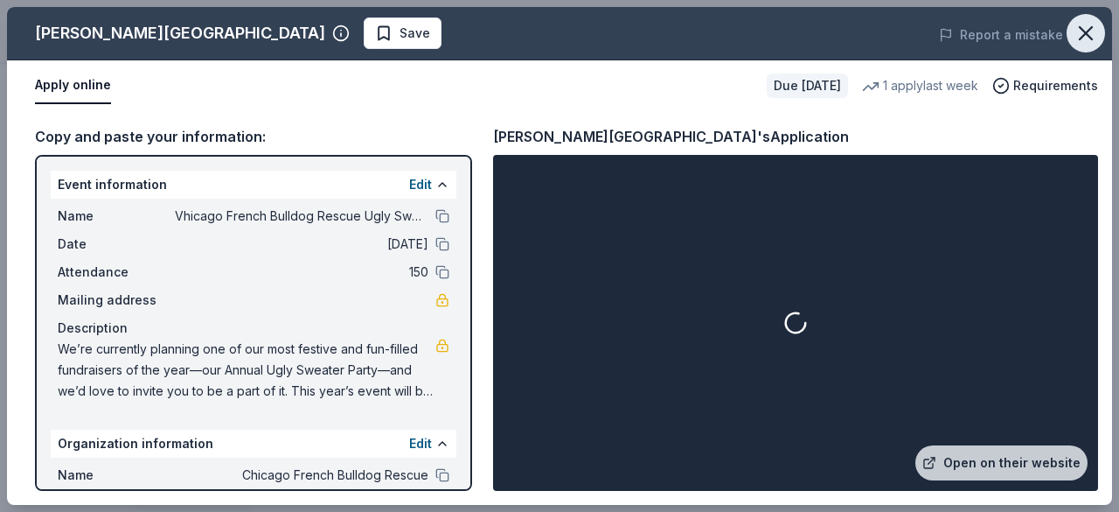
click at [1091, 25] on icon "button" at bounding box center [1086, 33] width 24 height 24
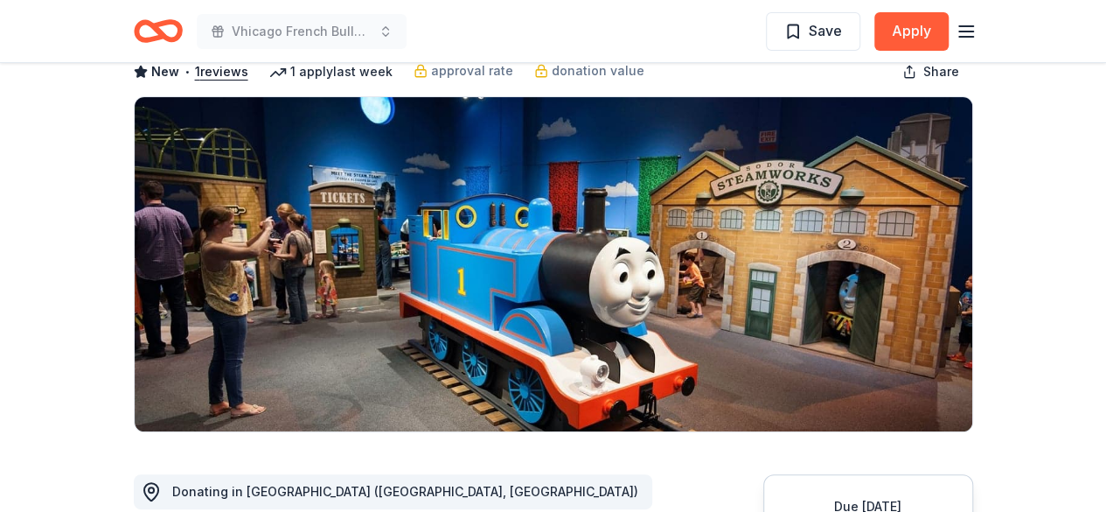
scroll to position [0, 0]
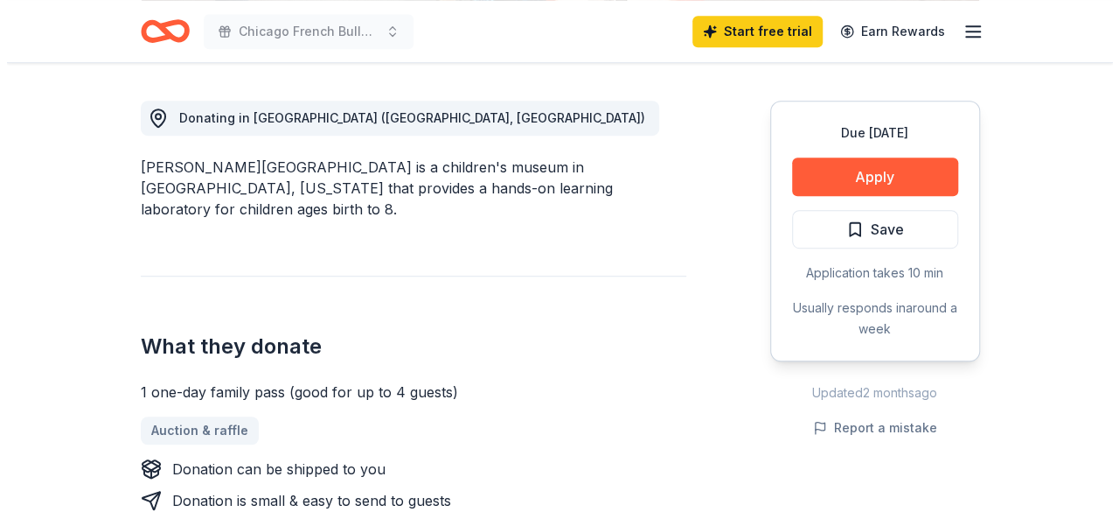
scroll to position [474, 0]
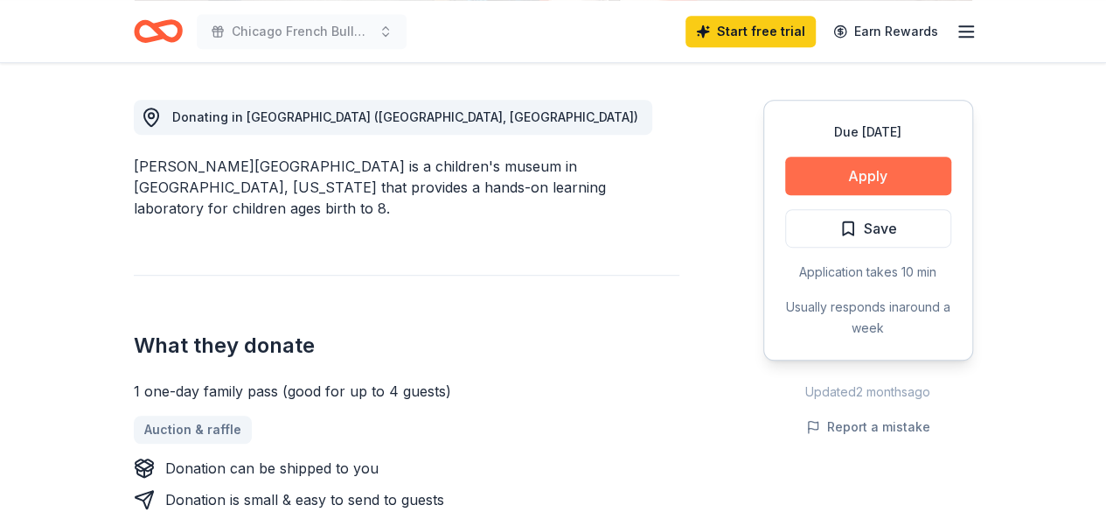
click at [873, 181] on button "Apply" at bounding box center [868, 176] width 166 height 38
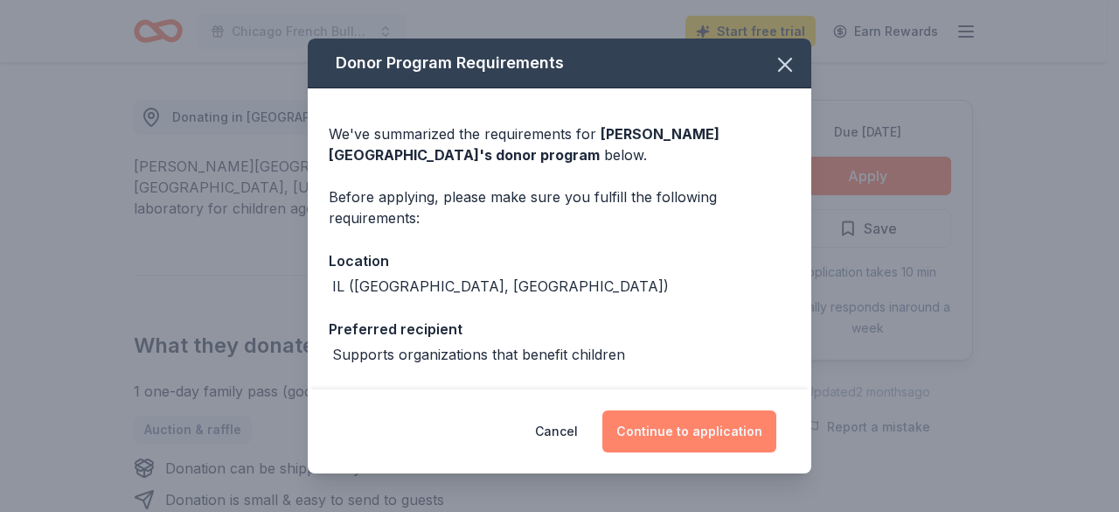
click at [652, 419] on button "Continue to application" at bounding box center [690, 431] width 174 height 42
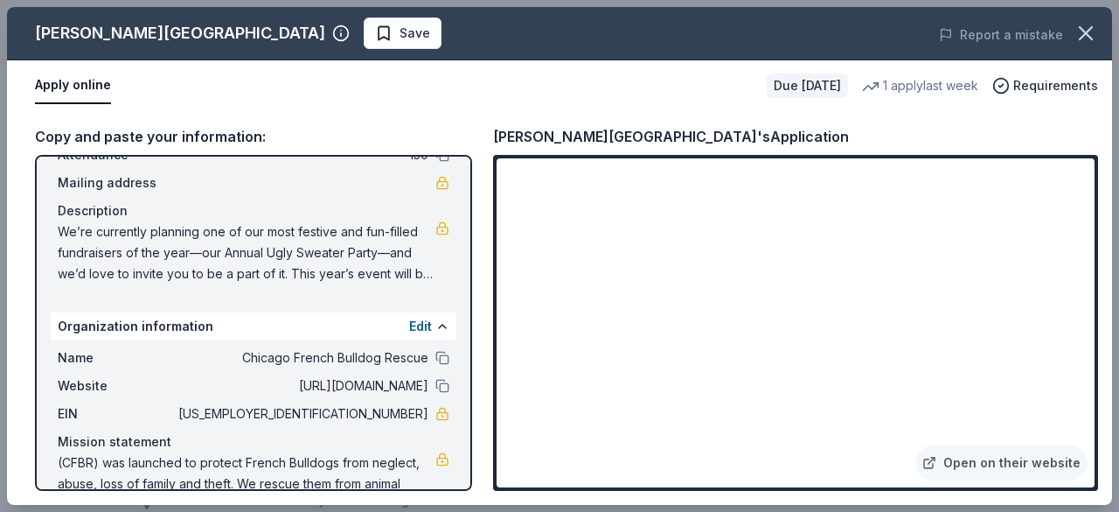
scroll to position [0, 0]
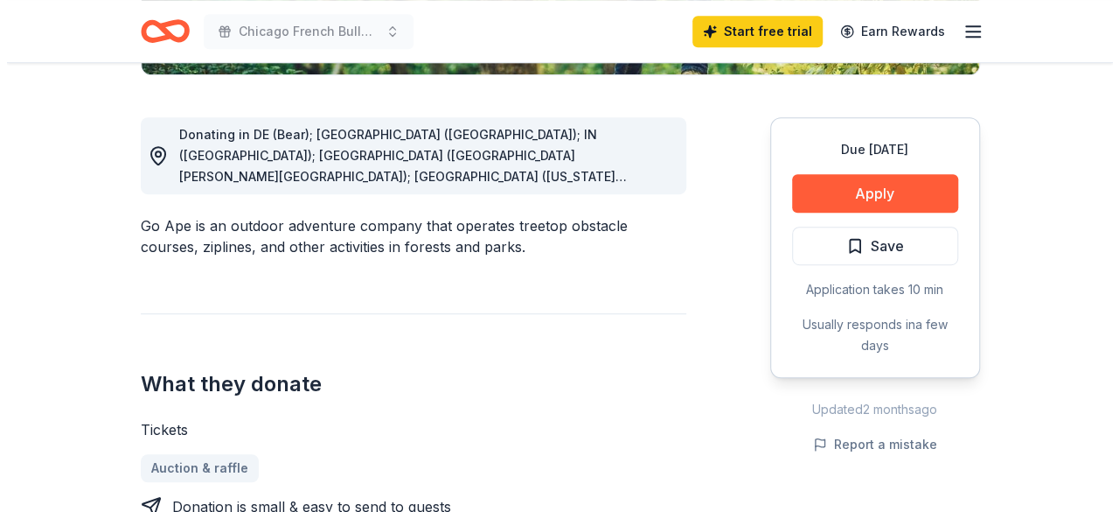
scroll to position [455, 0]
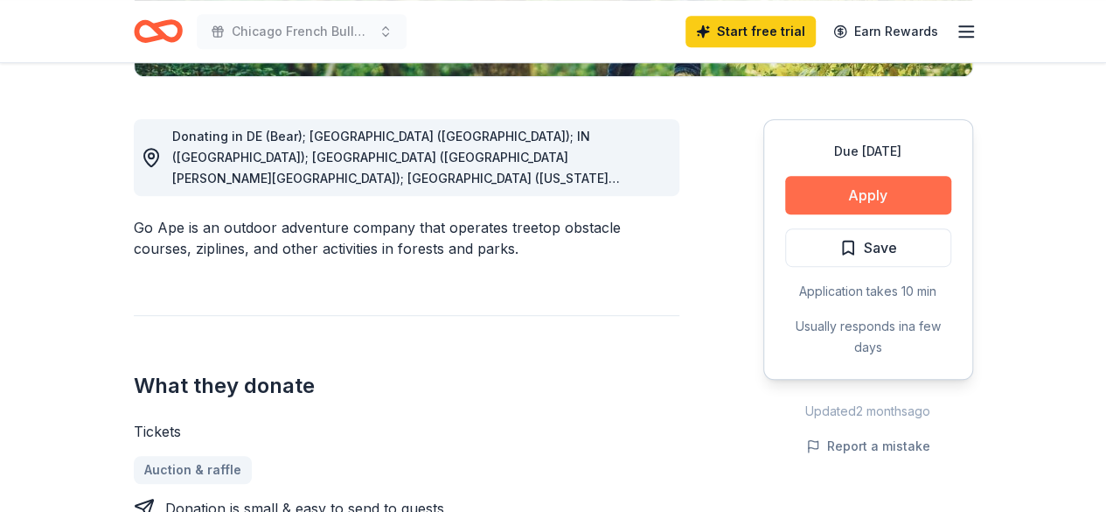
click at [878, 192] on button "Apply" at bounding box center [868, 195] width 166 height 38
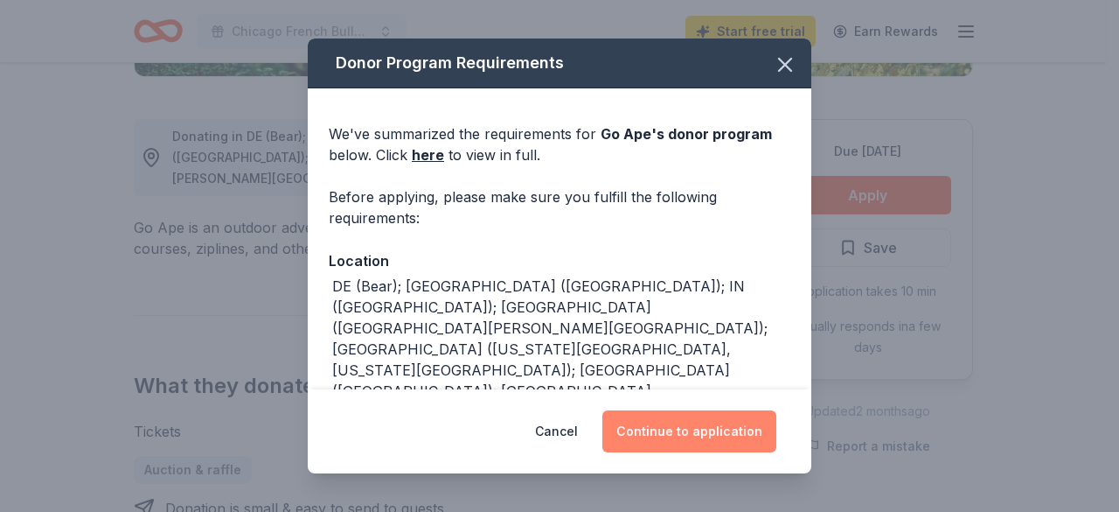
click at [689, 432] on button "Continue to application" at bounding box center [690, 431] width 174 height 42
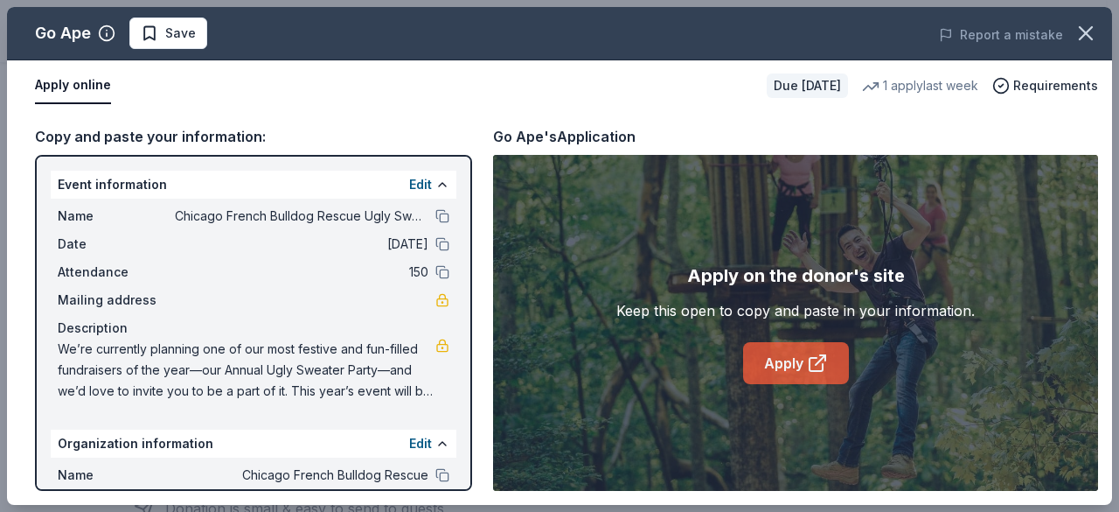
click at [784, 365] on link "Apply" at bounding box center [796, 363] width 106 height 42
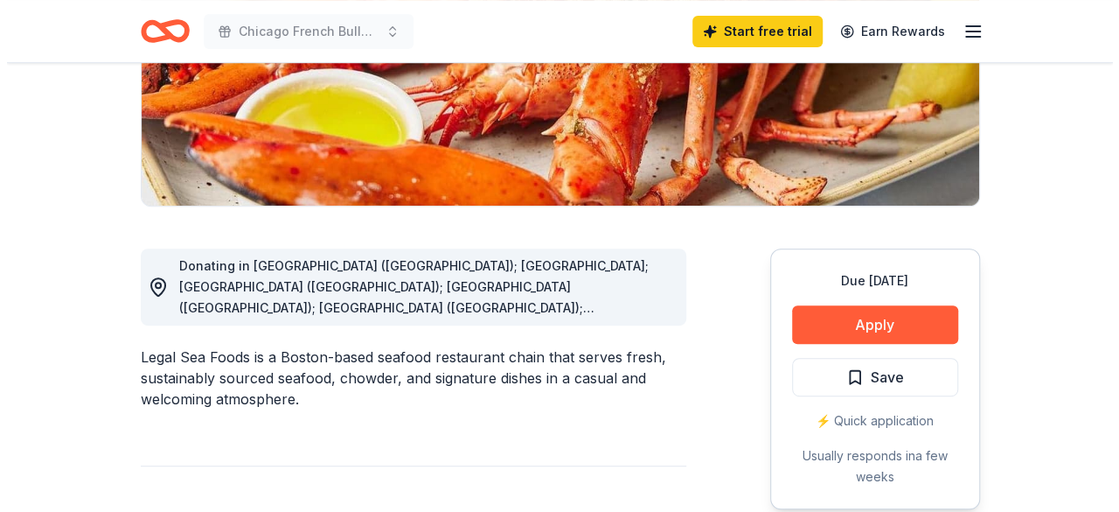
scroll to position [315, 0]
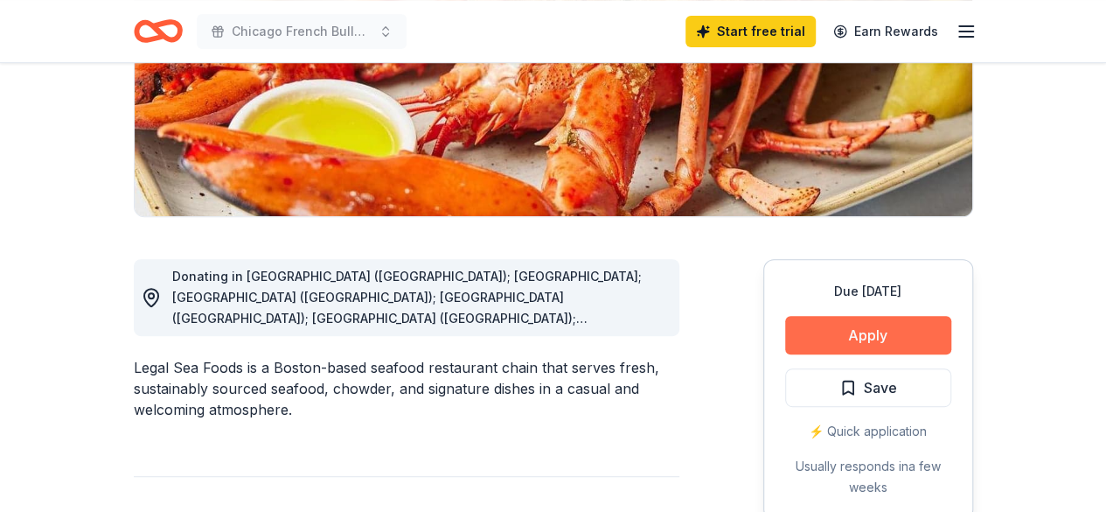
click at [857, 342] on button "Apply" at bounding box center [868, 335] width 166 height 38
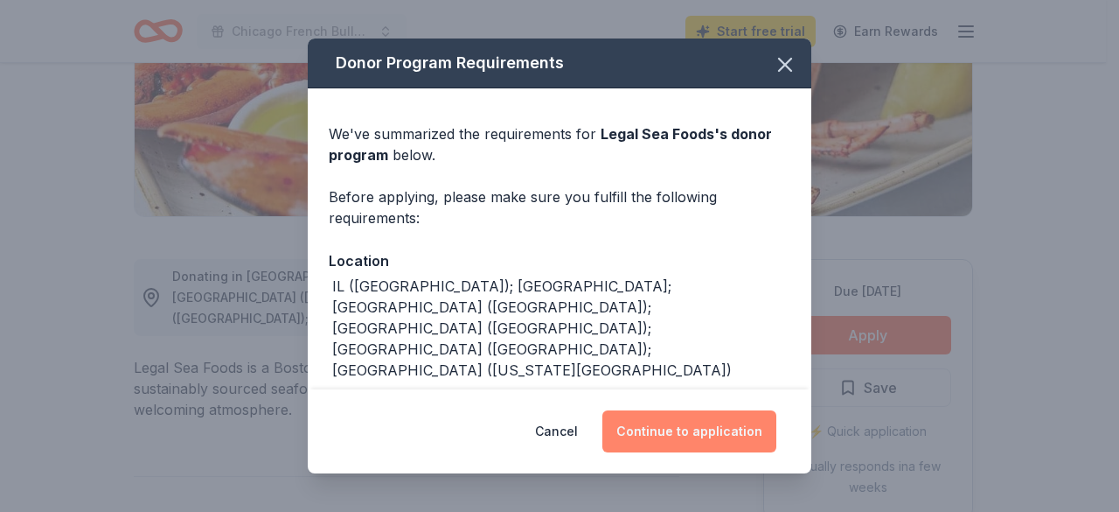
click at [688, 433] on button "Continue to application" at bounding box center [690, 431] width 174 height 42
